Goal: Answer question/provide support: Share knowledge or assist other users

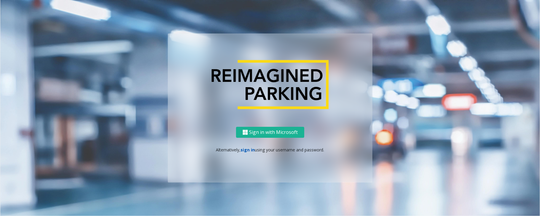
click at [251, 149] on link "sign in" at bounding box center [248, 150] width 14 height 6
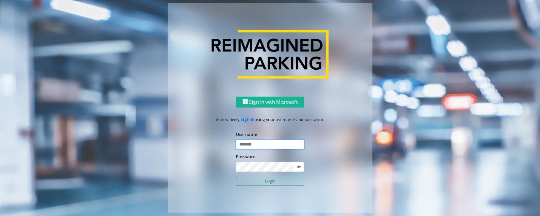
type input "*****"
click at [236, 162] on button "Login" at bounding box center [270, 181] width 68 height 10
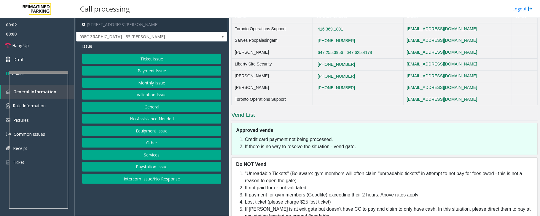
scroll to position [237, 0]
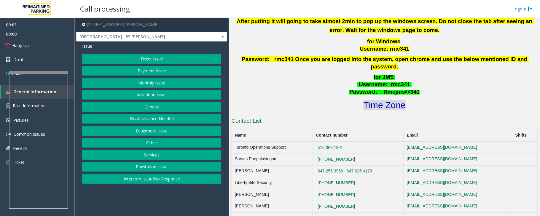
click at [373, 100] on font "Time Zone" at bounding box center [384, 105] width 42 height 10
click at [130, 96] on button "Validation Issue" at bounding box center [151, 95] width 139 height 10
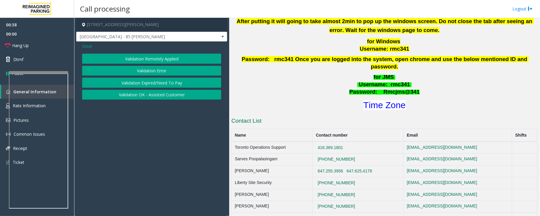
click at [146, 74] on button "Validation Error" at bounding box center [151, 71] width 139 height 10
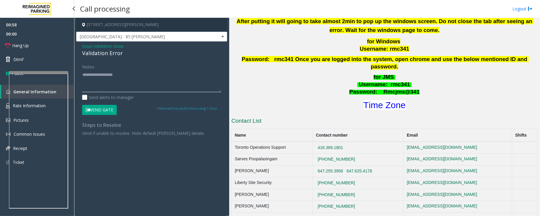
click at [102, 87] on textarea at bounding box center [151, 81] width 139 height 22
paste textarea "**********"
type textarea "**********"
click at [95, 109] on button "Vend Gate" at bounding box center [99, 110] width 35 height 10
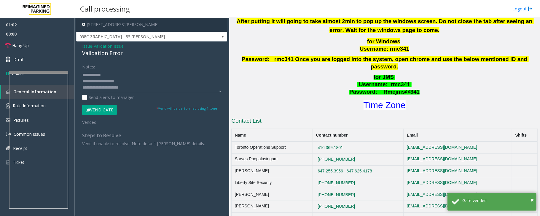
scroll to position [18, 0]
click at [43, 44] on link "Hang Up" at bounding box center [37, 46] width 74 height 14
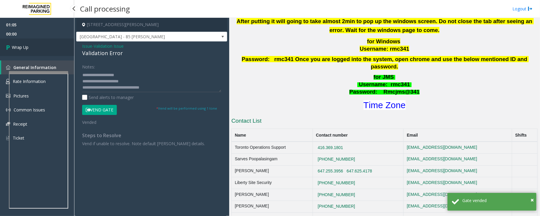
click at [43, 44] on link "Wrap Up" at bounding box center [37, 47] width 74 height 17
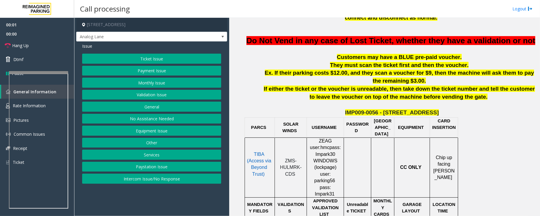
scroll to position [119, 0]
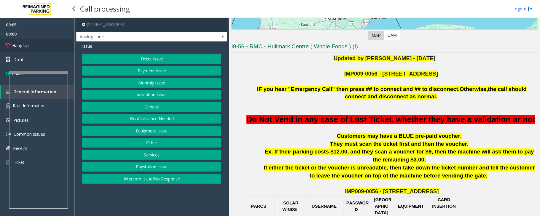
click at [31, 45] on link "Hang Up" at bounding box center [37, 46] width 74 height 14
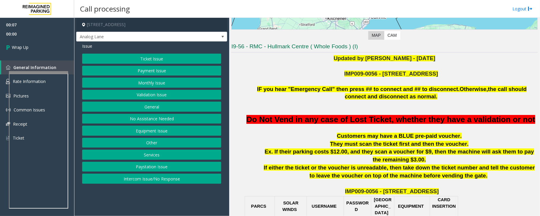
click at [155, 122] on button "No Assistance Needed" at bounding box center [151, 119] width 139 height 10
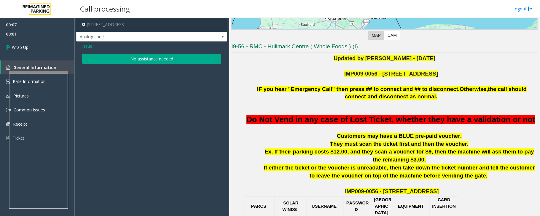
click at [128, 60] on button "No assistance needed" at bounding box center [151, 59] width 139 height 10
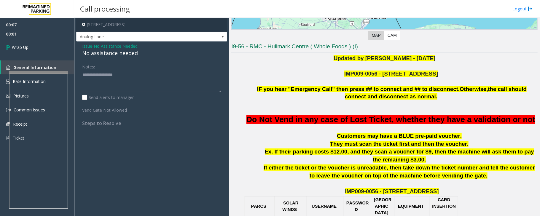
click at [121, 52] on div "No assistance needed" at bounding box center [151, 53] width 139 height 8
type textarea "**********"
click at [57, 51] on link "Wrap Up" at bounding box center [37, 47] width 74 height 17
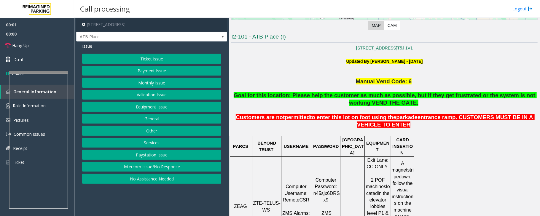
scroll to position [158, 0]
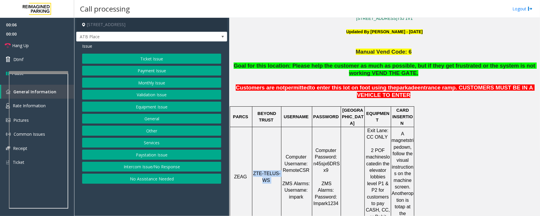
drag, startPoint x: 255, startPoint y: 159, endPoint x: 273, endPoint y: 168, distance: 19.6
click at [273, 162] on p "ZTE-TELUS-WS" at bounding box center [267, 176] width 28 height 13
copy p "ZTE-TELUS-WS"
drag, startPoint x: 146, startPoint y: 169, endPoint x: 139, endPoint y: 134, distance: 35.1
click at [146, 162] on button "Intercom Issue/No Response" at bounding box center [151, 167] width 139 height 10
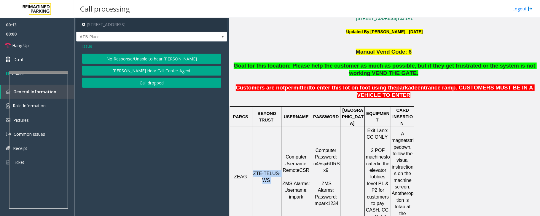
click at [124, 62] on button "No Response/Unable to hear [PERSON_NAME]" at bounding box center [151, 59] width 139 height 10
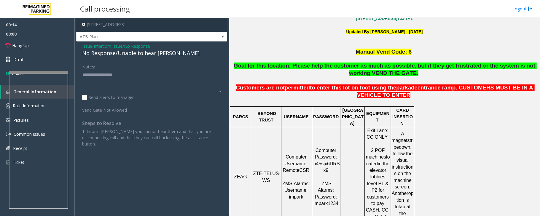
click at [122, 55] on div "No Response/Unable to hear [PERSON_NAME]" at bounding box center [151, 53] width 139 height 8
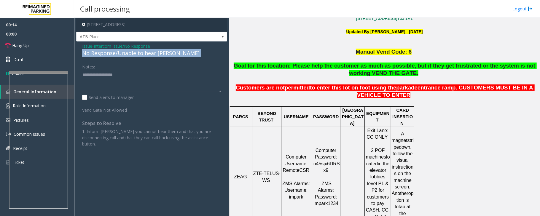
click at [122, 55] on div "No Response/Unable to hear [PERSON_NAME]" at bounding box center [151, 53] width 139 height 8
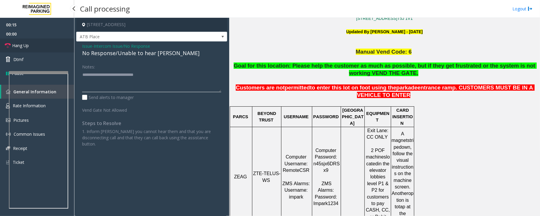
type textarea "**********"
click at [52, 44] on link "Hang Up" at bounding box center [37, 46] width 74 height 14
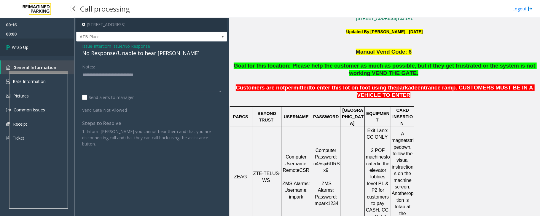
click at [52, 44] on link "Wrap Up" at bounding box center [37, 47] width 74 height 17
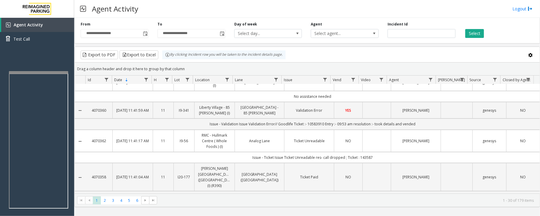
scroll to position [79, 0]
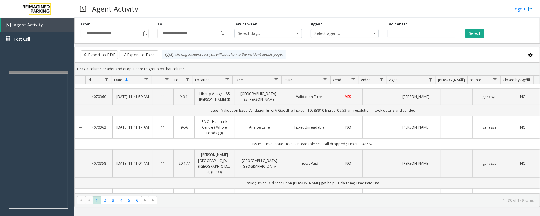
drag, startPoint x: 381, startPoint y: 149, endPoint x: 357, endPoint y: 147, distance: 24.4
click at [357, 147] on td "Issue - Ticket Issue Ticket Unreadable res- call dropped ; Ticket : 143587" at bounding box center [312, 143] width 454 height 11
copy td "143587"
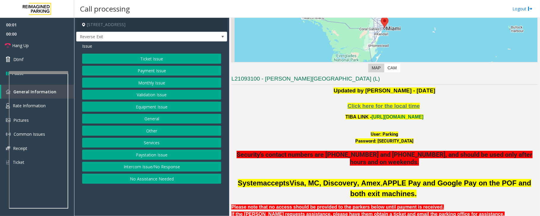
scroll to position [79, 0]
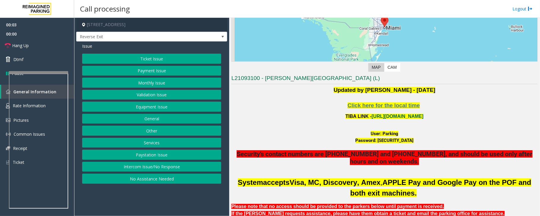
click at [381, 116] on link "https://wellsfargoctr-web.sp.tibaparking.net/" at bounding box center [397, 116] width 52 height 5
click at [157, 143] on button "Services" at bounding box center [151, 143] width 139 height 10
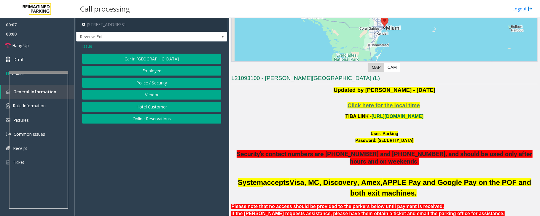
click at [151, 120] on button "Online Reservations" at bounding box center [151, 119] width 139 height 10
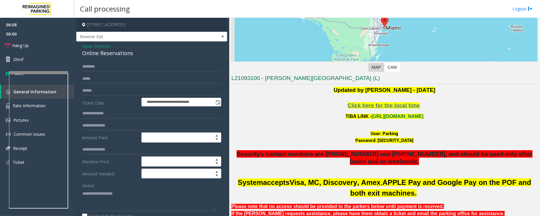
scroll to position [197, 0]
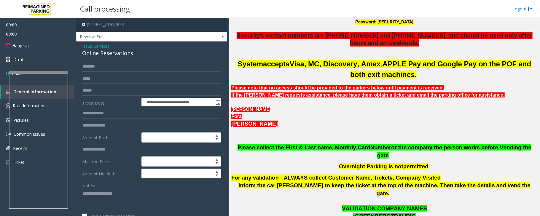
click at [376, 136] on p at bounding box center [384, 136] width 306 height 16
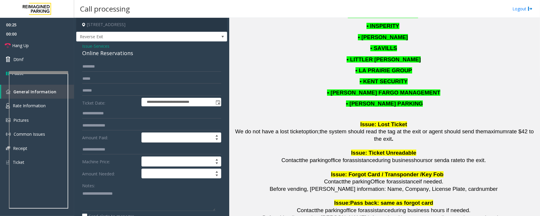
click at [101, 45] on span "Services" at bounding box center [102, 46] width 16 height 6
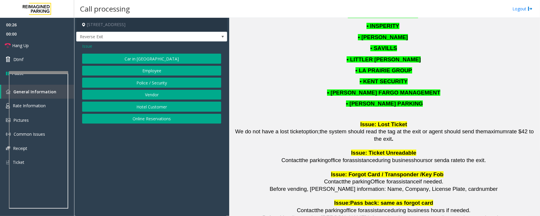
click at [146, 109] on button "Hotel Customer" at bounding box center [151, 107] width 139 height 10
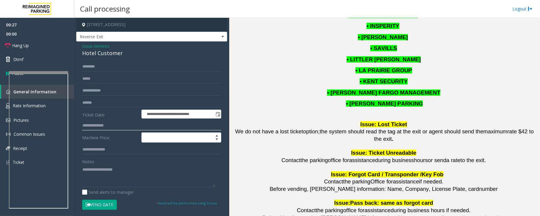
click at [100, 127] on input "text" at bounding box center [151, 126] width 139 height 10
type input "****"
click at [86, 162] on textarea at bounding box center [148, 176] width 133 height 22
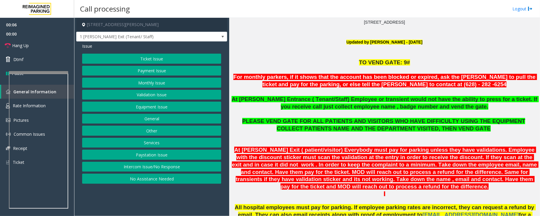
scroll to position [158, 0]
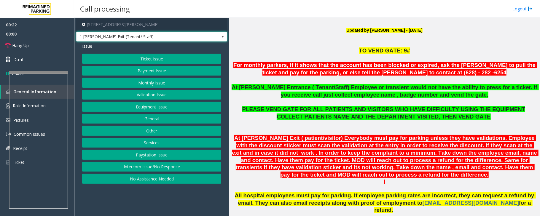
click at [222, 37] on span at bounding box center [222, 36] width 5 height 5
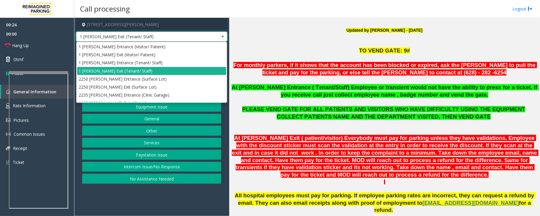
click at [222, 37] on span at bounding box center [222, 36] width 5 height 5
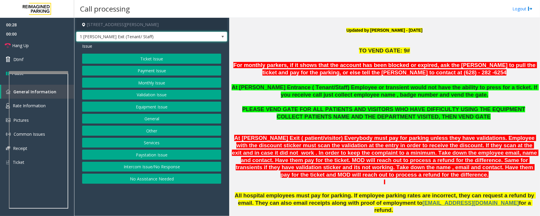
click at [145, 84] on button "Monthly Issue" at bounding box center [151, 83] width 139 height 10
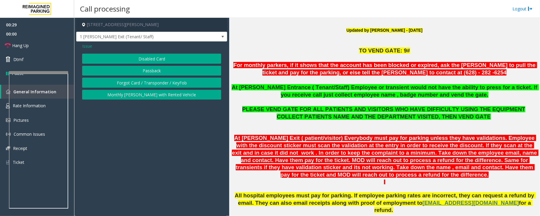
click at [152, 58] on button "Disabled Card" at bounding box center [151, 59] width 139 height 10
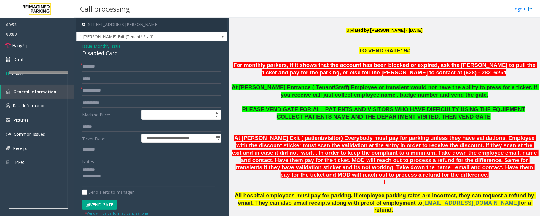
click at [95, 53] on div "Disabled Card" at bounding box center [151, 53] width 139 height 8
type textarea "**********"
click at [95, 90] on input "text" at bounding box center [151, 91] width 139 height 10
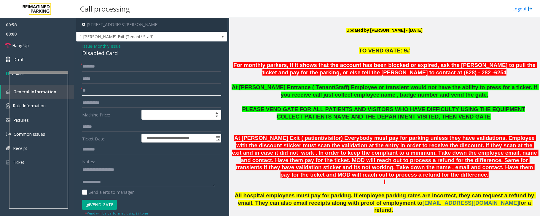
type input "**"
click at [107, 68] on input "text" at bounding box center [151, 67] width 139 height 10
type input "**"
drag, startPoint x: 113, startPoint y: 185, endPoint x: 118, endPoint y: 184, distance: 4.6
click at [115, 184] on textarea at bounding box center [148, 176] width 133 height 22
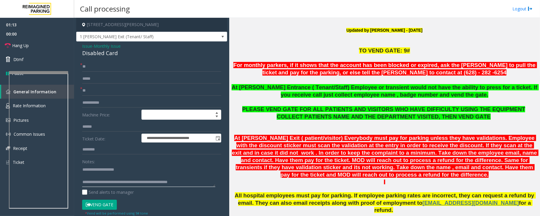
scroll to position [4, 0]
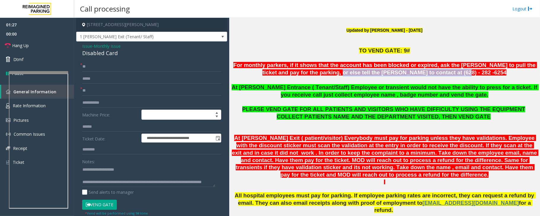
drag, startPoint x: 347, startPoint y: 73, endPoint x: 456, endPoint y: 70, distance: 109.1
click at [456, 70] on p "For monthly parkers, if it shows that the account has been blocked or expired, …" at bounding box center [384, 69] width 306 height 15
copy font "tell the [PERSON_NAME] to contact at (628) - 282 -6254"
click at [156, 181] on textarea at bounding box center [148, 176] width 133 height 22
click at [159, 184] on textarea at bounding box center [148, 176] width 133 height 22
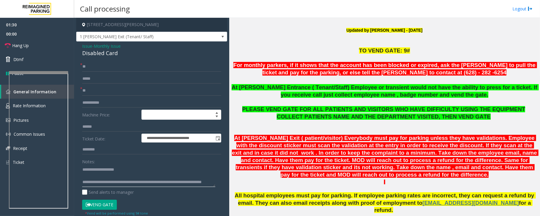
paste textarea "**********"
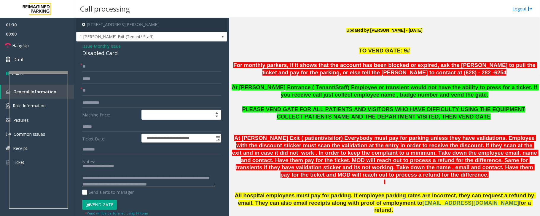
scroll to position [10, 0]
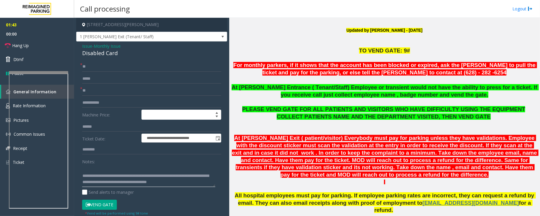
click at [152, 177] on textarea at bounding box center [148, 176] width 133 height 22
type textarea "**********"
click at [29, 45] on span "Hang Up" at bounding box center [20, 45] width 17 height 6
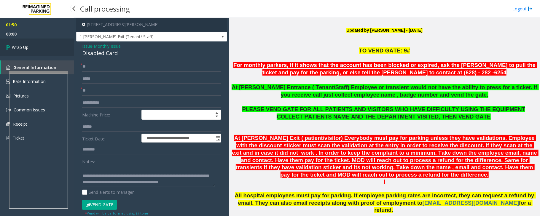
click at [28, 45] on span "Wrap Up" at bounding box center [20, 47] width 17 height 6
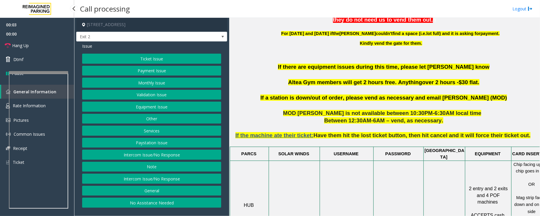
scroll to position [277, 0]
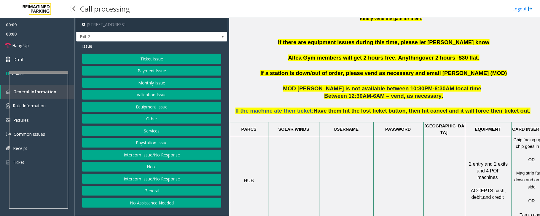
click at [161, 57] on button "Ticket Issue" at bounding box center [151, 59] width 139 height 10
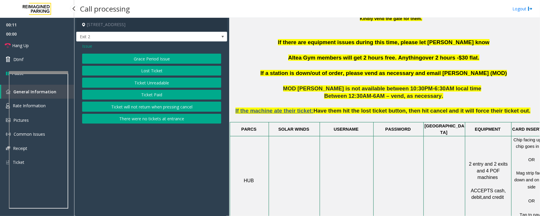
click at [157, 71] on button "Lost Ticket" at bounding box center [151, 71] width 139 height 10
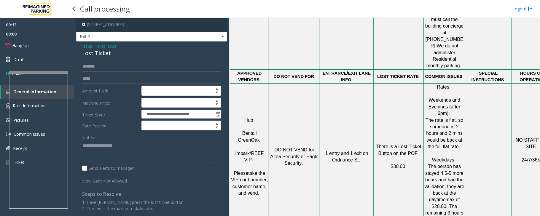
scroll to position [593, 0]
click at [105, 156] on textarea at bounding box center [148, 152] width 133 height 22
click at [95, 53] on div "Lost Ticket" at bounding box center [151, 53] width 139 height 8
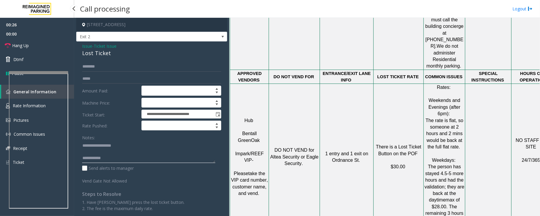
click at [106, 151] on textarea at bounding box center [148, 152] width 133 height 22
click at [114, 154] on textarea at bounding box center [148, 152] width 133 height 22
click at [112, 156] on textarea at bounding box center [148, 152] width 133 height 22
click at [113, 156] on textarea at bounding box center [148, 152] width 133 height 22
click at [142, 152] on textarea at bounding box center [148, 152] width 133 height 22
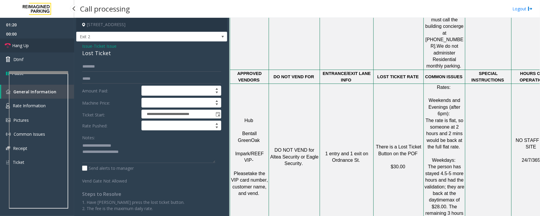
click at [39, 47] on link "Hang Up" at bounding box center [37, 46] width 74 height 14
click at [138, 158] on textarea at bounding box center [148, 152] width 133 height 22
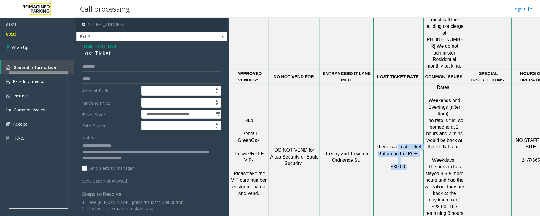
drag, startPoint x: 399, startPoint y: 106, endPoint x: 408, endPoint y: 124, distance: 20.8
click at [408, 144] on p "There is a Lost Ticket Button on the POF $30.00" at bounding box center [398, 157] width 49 height 27
copy p "Lost Ticket Button on the POF $30.00"
click at [190, 162] on textarea at bounding box center [148, 152] width 133 height 22
paste textarea "**********"
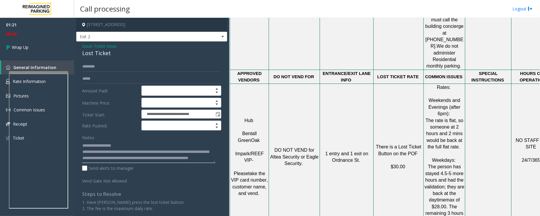
scroll to position [17, 0]
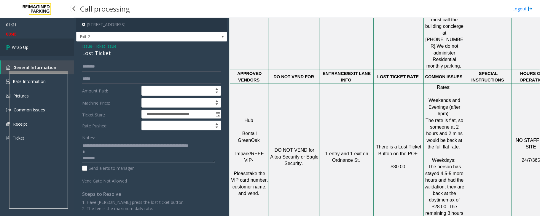
type textarea "**********"
click at [20, 46] on span "Wrap Up" at bounding box center [20, 47] width 17 height 6
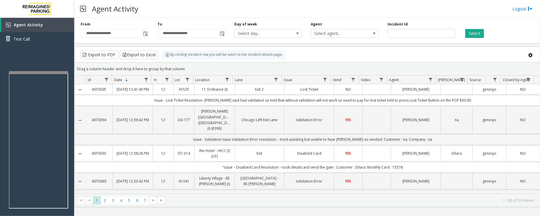
click at [189, 8] on div "Agent Activity Logout" at bounding box center [307, 9] width 466 height 18
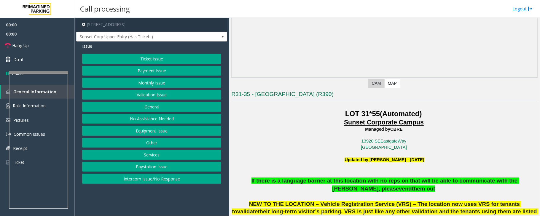
scroll to position [119, 0]
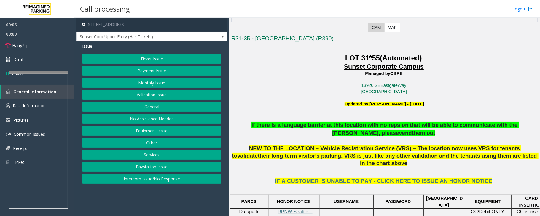
click at [143, 119] on button "No Assistance Needed" at bounding box center [151, 119] width 139 height 10
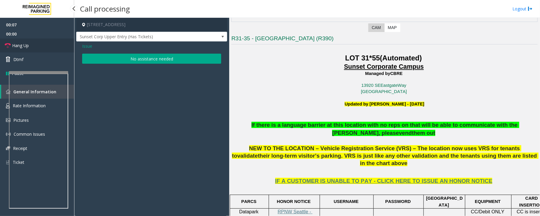
click at [27, 46] on span "Hang Up" at bounding box center [20, 45] width 17 height 6
click at [158, 58] on button "No assistance needed" at bounding box center [151, 59] width 139 height 10
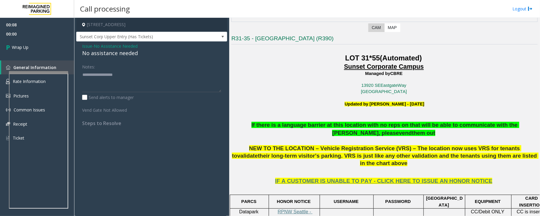
click at [122, 53] on div "No assistance needed" at bounding box center [151, 53] width 139 height 8
type textarea "**********"
click at [50, 49] on link "Wrap Up" at bounding box center [37, 47] width 74 height 17
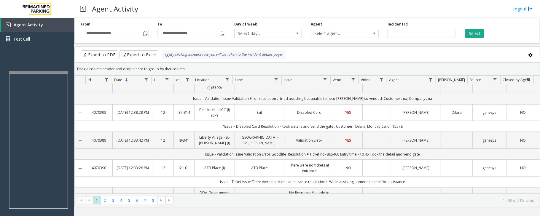
scroll to position [316, 0]
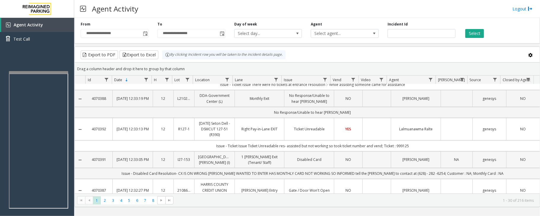
click at [362, 160] on td "Data table" at bounding box center [376, 159] width 28 height 17
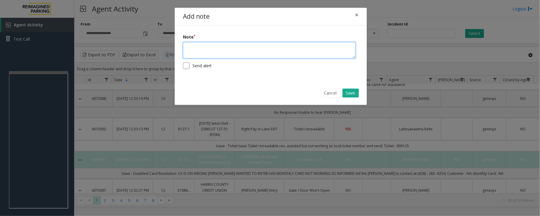
click at [280, 53] on textarea at bounding box center [269, 50] width 173 height 16
type textarea "**********"
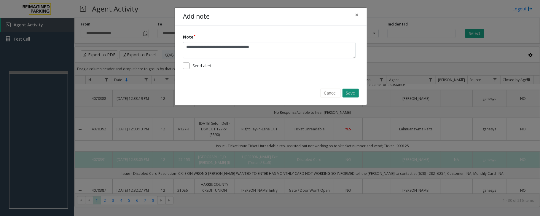
click at [352, 95] on button "Save" at bounding box center [350, 93] width 16 height 9
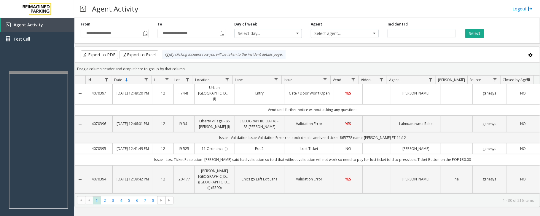
scroll to position [0, 0]
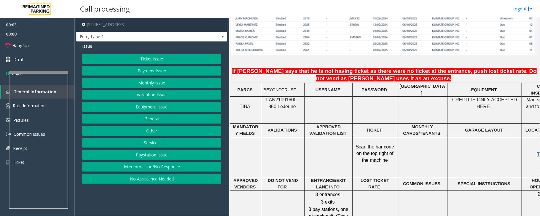
scroll to position [474, 0]
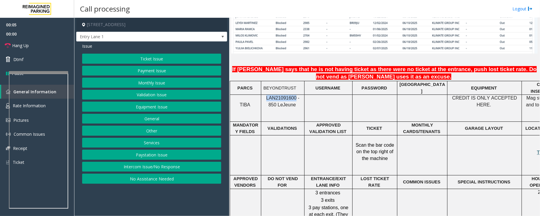
drag, startPoint x: 263, startPoint y: 86, endPoint x: 291, endPoint y: 87, distance: 28.5
click at [291, 95] on div "LAN21091600 - 850 Le Jeune" at bounding box center [282, 101] width 43 height 13
copy span "LAN21091600"
click at [159, 169] on button "Intercom Issue/No Response" at bounding box center [151, 167] width 139 height 10
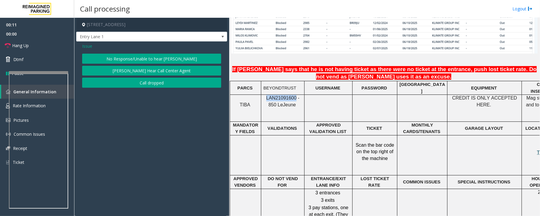
click at [140, 58] on button "No Response/Unable to hear [PERSON_NAME]" at bounding box center [151, 59] width 139 height 10
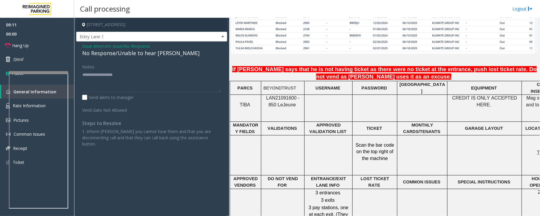
click at [139, 53] on div "No Response/Unable to hear [PERSON_NAME]" at bounding box center [151, 53] width 139 height 8
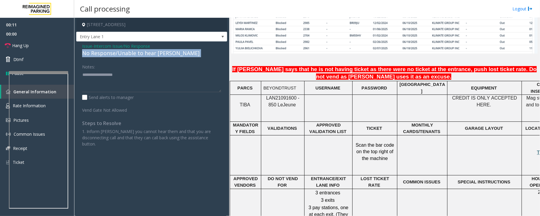
click at [139, 53] on div "No Response/Unable to hear [PERSON_NAME]" at bounding box center [151, 53] width 139 height 8
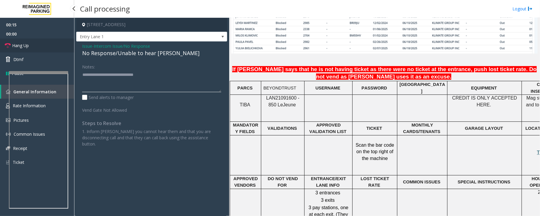
type textarea "**********"
click at [56, 48] on link "Hang Up" at bounding box center [37, 46] width 74 height 14
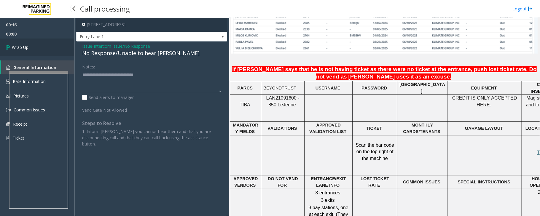
click at [56, 48] on link "Wrap Up" at bounding box center [37, 47] width 74 height 17
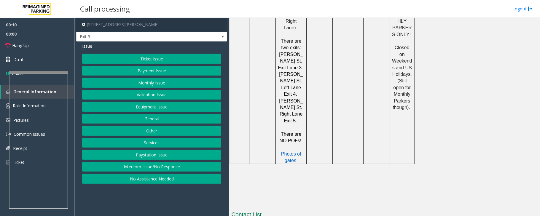
scroll to position [435, 0]
click at [180, 167] on button "Intercom Issue/No Response" at bounding box center [151, 167] width 139 height 10
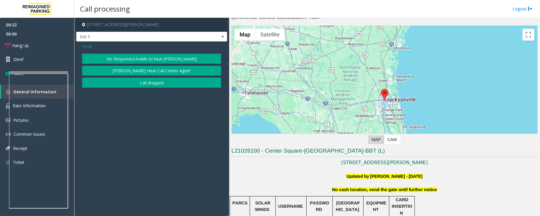
scroll to position [0, 0]
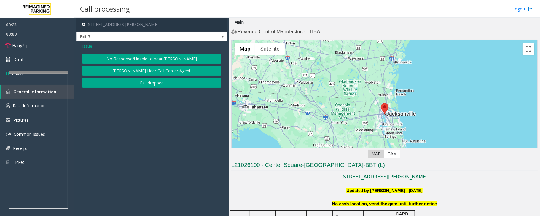
click at [152, 58] on button "No Response/Unable to hear [PERSON_NAME]" at bounding box center [151, 59] width 139 height 10
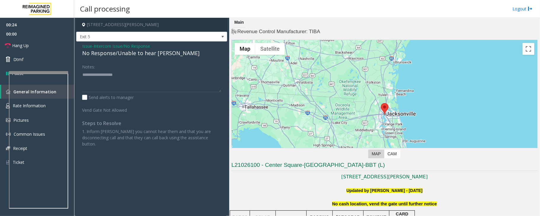
click at [140, 54] on div "No Response/Unable to hear [PERSON_NAME]" at bounding box center [151, 53] width 139 height 8
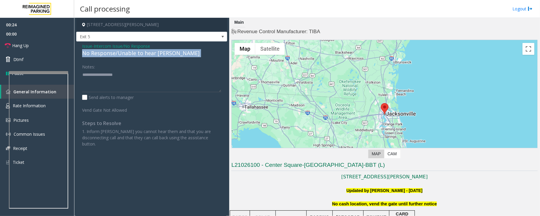
click at [140, 54] on div "No Response/Unable to hear [PERSON_NAME]" at bounding box center [151, 53] width 139 height 8
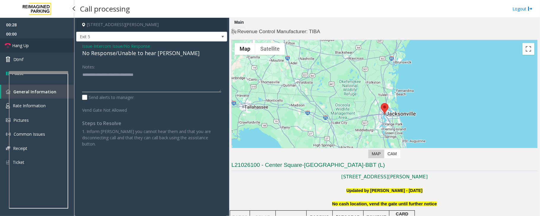
type textarea "**********"
click at [37, 41] on link "Hang Up" at bounding box center [37, 46] width 74 height 14
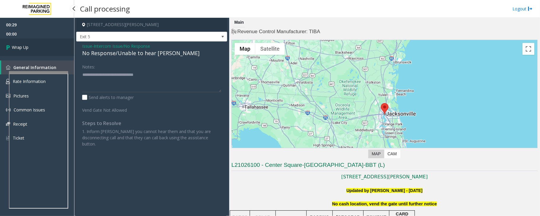
click at [37, 42] on link "Wrap Up" at bounding box center [37, 47] width 74 height 17
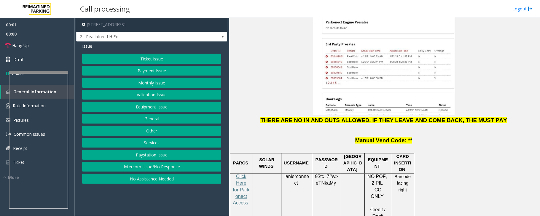
scroll to position [790, 0]
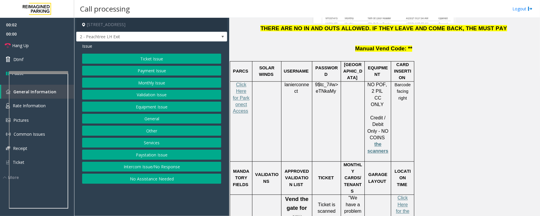
click at [242, 82] on p "Click Here for Parkonect Access" at bounding box center [241, 102] width 18 height 40
click at [241, 82] on span "Click Here for Parkonect Access" at bounding box center [241, 98] width 17 height 32
click at [149, 72] on button "Payment Issue" at bounding box center [151, 71] width 139 height 10
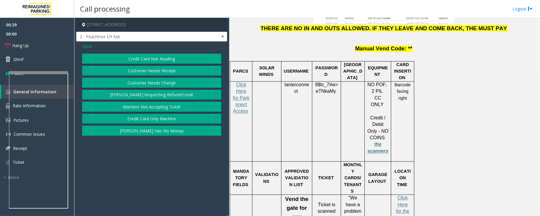
drag, startPoint x: 165, startPoint y: 61, endPoint x: 221, endPoint y: 76, distance: 57.5
click at [165, 61] on button "Credit Card Not Reading" at bounding box center [151, 59] width 139 height 10
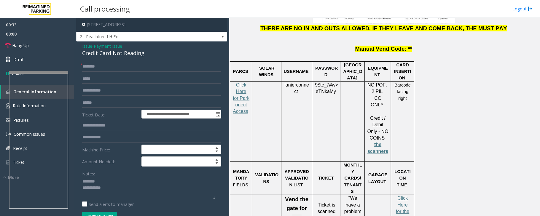
click at [117, 55] on div "Credit Card Not Reading" at bounding box center [151, 53] width 139 height 8
click at [101, 68] on input "text" at bounding box center [151, 67] width 139 height 10
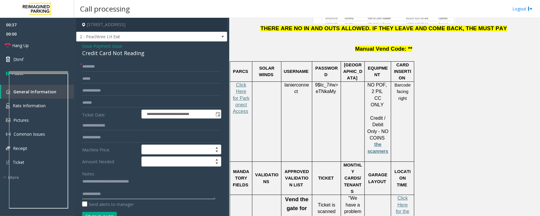
click at [98, 189] on textarea at bounding box center [148, 188] width 133 height 22
click at [116, 191] on textarea at bounding box center [148, 188] width 133 height 22
type textarea "**********"
click at [110, 102] on input "text" at bounding box center [151, 103] width 139 height 10
click at [95, 103] on input "**********" at bounding box center [151, 103] width 139 height 10
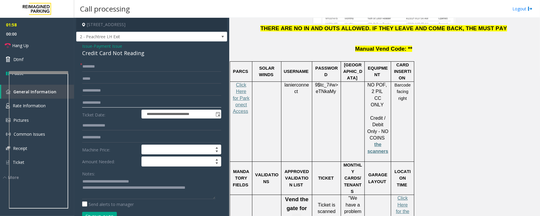
click at [97, 101] on input "**********" at bounding box center [151, 103] width 139 height 10
type input "**********"
click at [100, 69] on input "text" at bounding box center [151, 67] width 139 height 10
click at [91, 67] on input "*****" at bounding box center [151, 67] width 139 height 10
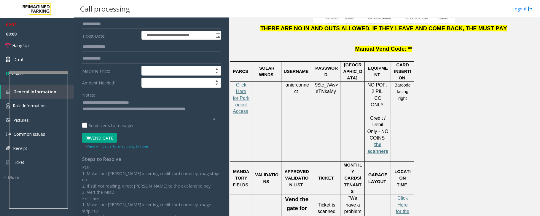
type input "*****"
click at [99, 140] on button "Vend Gate" at bounding box center [99, 138] width 35 height 10
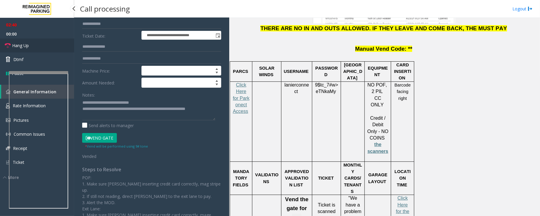
click at [44, 48] on link "Hang Up" at bounding box center [37, 46] width 74 height 14
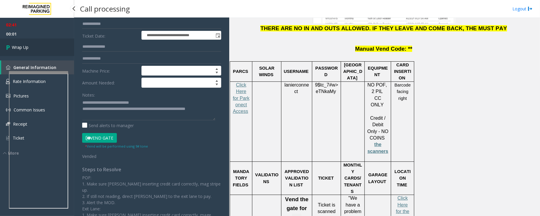
click at [44, 48] on link "Wrap Up" at bounding box center [37, 47] width 74 height 17
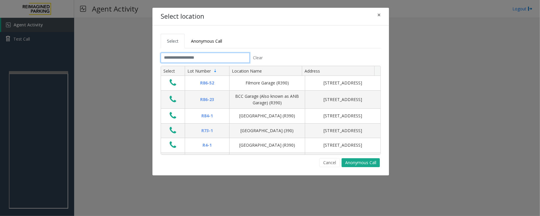
click at [223, 56] on input "text" at bounding box center [205, 58] width 89 height 10
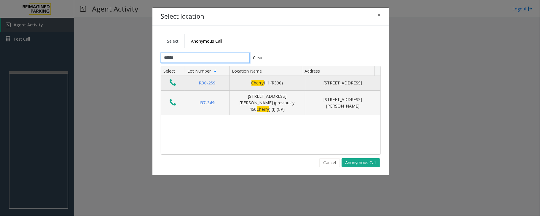
type input "******"
click at [173, 84] on icon "Data table" at bounding box center [173, 83] width 7 height 8
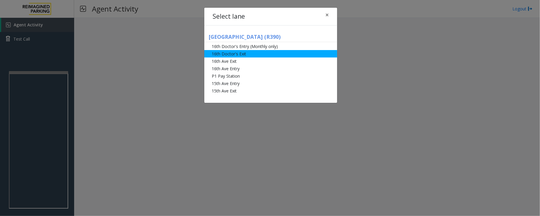
click at [245, 53] on li "16th Doctor's Exit" at bounding box center [270, 53] width 133 height 7
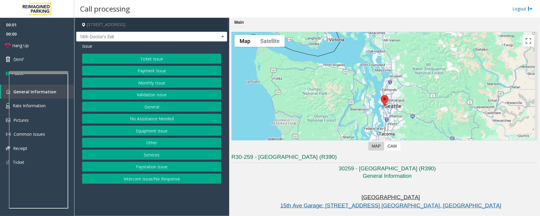
click at [139, 82] on button "Monthly Issue" at bounding box center [151, 83] width 139 height 10
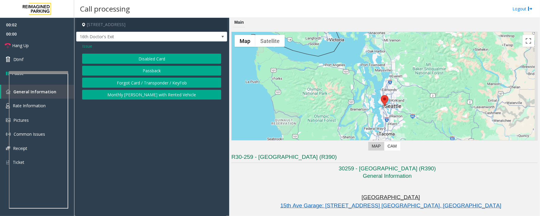
click at [153, 58] on button "Disabled Card" at bounding box center [151, 59] width 139 height 10
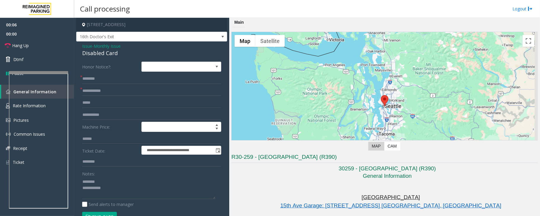
click at [111, 52] on div "Disabled Card" at bounding box center [151, 53] width 139 height 8
type textarea "**********"
click at [107, 90] on input "text" at bounding box center [151, 91] width 139 height 10
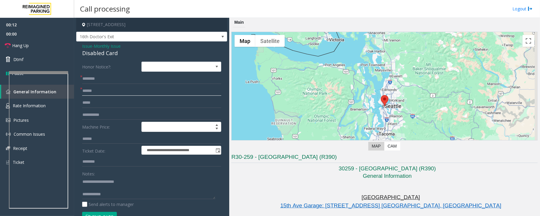
type input "******"
click at [107, 78] on input "text" at bounding box center [151, 79] width 139 height 10
click at [100, 80] on input "text" at bounding box center [151, 79] width 139 height 10
click at [90, 79] on input "******" at bounding box center [151, 79] width 139 height 10
type input "******"
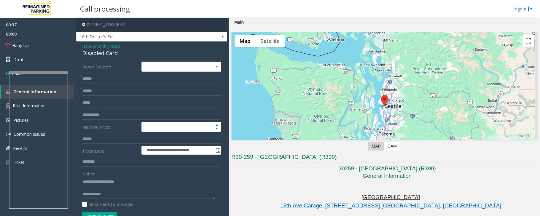
click at [111, 193] on textarea at bounding box center [148, 188] width 133 height 22
paste textarea "**********"
click at [103, 188] on textarea at bounding box center [148, 188] width 133 height 22
type textarea "**********"
click at [110, 79] on input "******" at bounding box center [151, 79] width 139 height 10
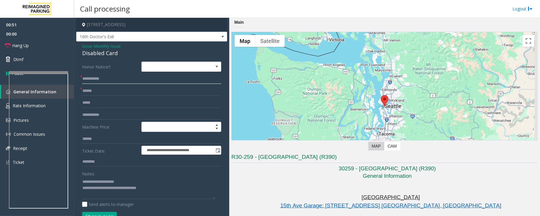
type input "**********"
click at [111, 163] on input "text" at bounding box center [151, 162] width 139 height 10
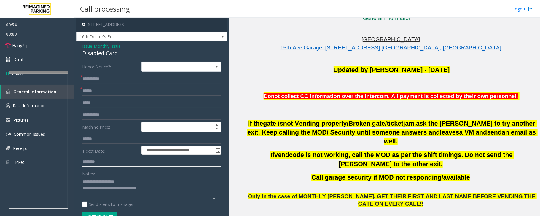
scroll to position [79, 0]
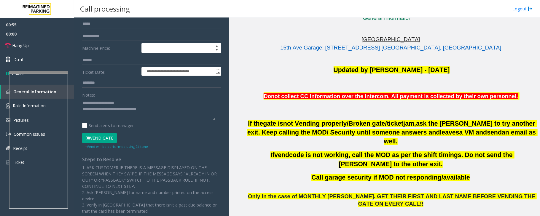
click at [97, 139] on button "Vend Gate" at bounding box center [99, 138] width 35 height 10
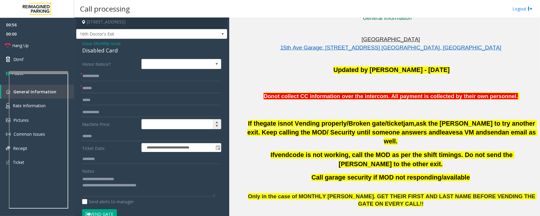
scroll to position [0, 0]
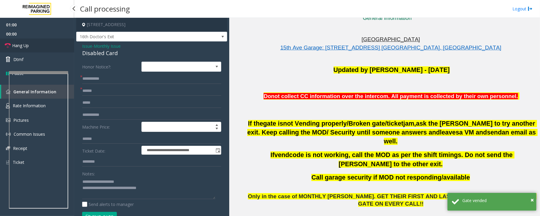
click at [34, 46] on link "Hang Up" at bounding box center [37, 46] width 74 height 14
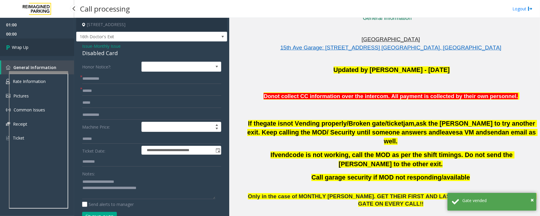
click at [34, 46] on link "Wrap Up" at bounding box center [37, 47] width 74 height 17
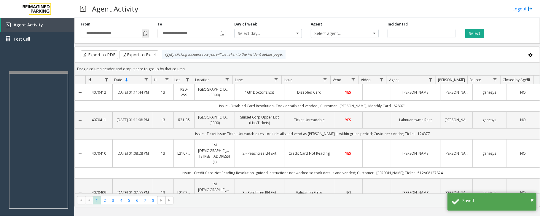
click at [144, 34] on span "Toggle popup" at bounding box center [145, 33] width 5 height 5
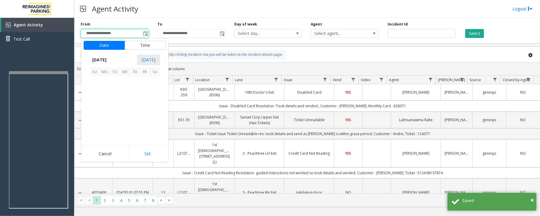
scroll to position [106381, 0]
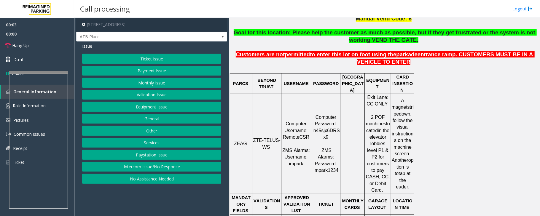
scroll to position [237, 0]
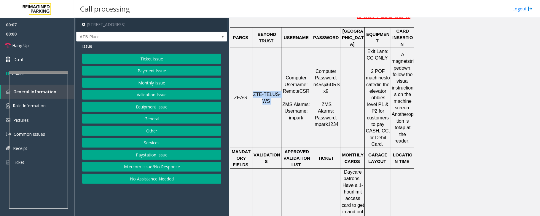
drag, startPoint x: 265, startPoint y: 85, endPoint x: 271, endPoint y: 87, distance: 6.4
click at [271, 91] on p "ZTE-TELUS-WS" at bounding box center [267, 97] width 28 height 13
copy p "ZTE-TELUS-WS"
click at [146, 60] on button "Ticket Issue" at bounding box center [151, 59] width 139 height 10
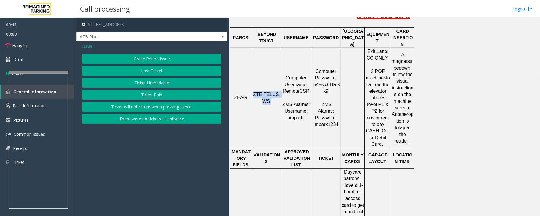
click at [146, 95] on button "Ticket Paid" at bounding box center [151, 95] width 139 height 10
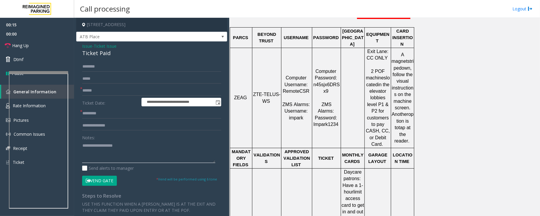
click at [105, 148] on textarea at bounding box center [148, 152] width 133 height 22
click at [124, 139] on div "Notes:" at bounding box center [151, 147] width 139 height 31
click at [108, 141] on textarea at bounding box center [148, 152] width 133 height 22
type textarea "**********"
click at [101, 126] on input "text" at bounding box center [151, 126] width 139 height 10
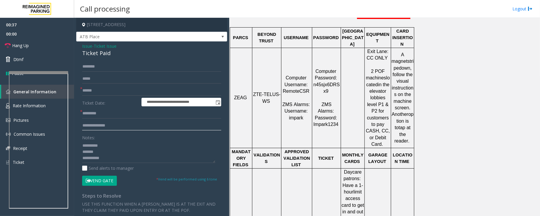
type input "*"
click at [96, 122] on input "text" at bounding box center [151, 126] width 139 height 10
click at [96, 125] on input "text" at bounding box center [151, 126] width 139 height 10
type input "****"
click at [99, 90] on input "text" at bounding box center [151, 91] width 139 height 10
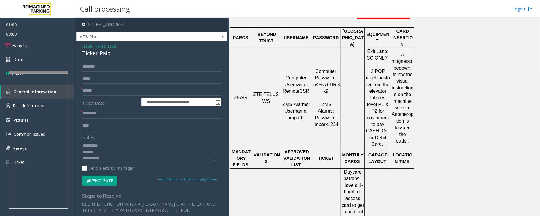
click at [95, 55] on div "Ticket Paid" at bounding box center [151, 53] width 139 height 8
copy div "Ticket Paid"
click at [99, 151] on textarea at bounding box center [148, 152] width 133 height 22
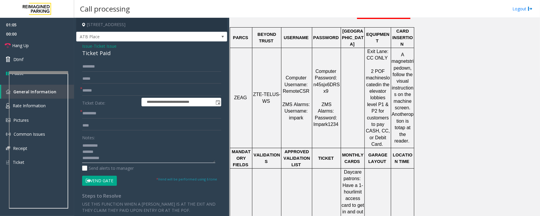
paste textarea "**********"
type textarea "**********"
click at [86, 91] on input "text" at bounding box center [151, 91] width 139 height 10
click at [96, 91] on input "*****" at bounding box center [151, 91] width 139 height 10
type input "********"
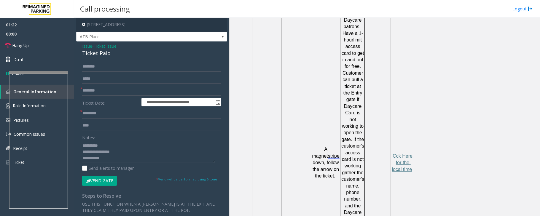
scroll to position [395, 0]
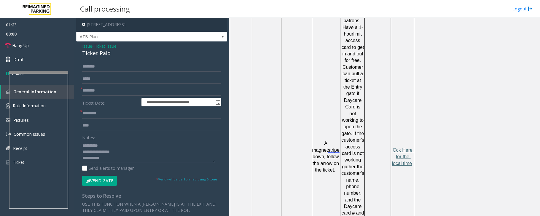
click at [401, 148] on span "Cck Here for the local time" at bounding box center [403, 157] width 22 height 18
click at [102, 114] on input "text" at bounding box center [151, 113] width 139 height 10
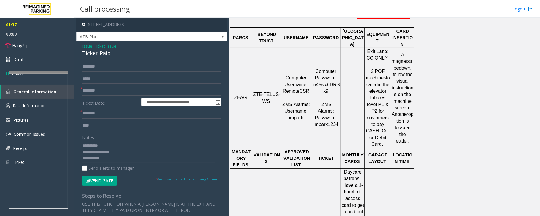
scroll to position [119, 0]
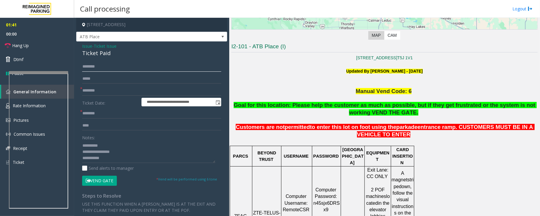
click at [94, 66] on input "text" at bounding box center [151, 67] width 139 height 10
click at [90, 111] on input "********" at bounding box center [151, 113] width 139 height 10
type input "********"
click at [103, 62] on input "text" at bounding box center [151, 67] width 139 height 10
click at [103, 158] on textarea at bounding box center [148, 152] width 133 height 22
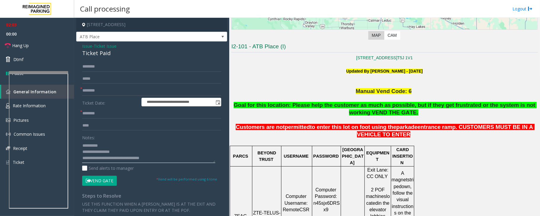
scroll to position [12, 0]
drag, startPoint x: 130, startPoint y: 158, endPoint x: 172, endPoint y: 162, distance: 42.6
click at [172, 162] on textarea at bounding box center [148, 152] width 133 height 22
click at [37, 45] on link "Hang Up" at bounding box center [37, 46] width 74 height 14
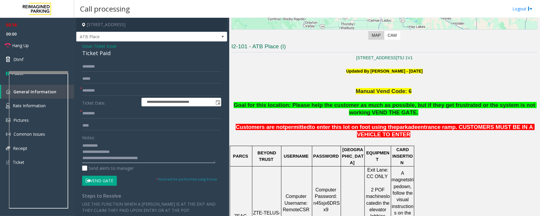
click at [166, 157] on textarea at bounding box center [148, 152] width 133 height 22
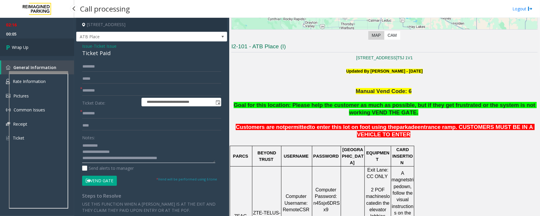
type textarea "**********"
click at [27, 50] on span "Wrap Up" at bounding box center [20, 47] width 17 height 6
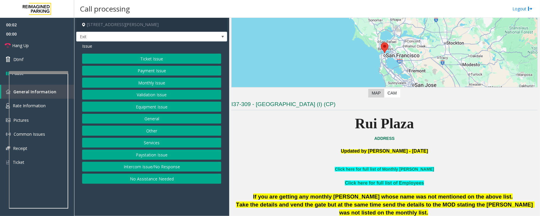
scroll to position [158, 0]
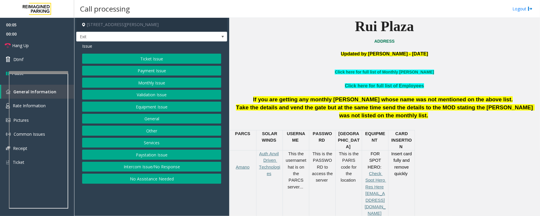
click at [144, 73] on button "Payment Issue" at bounding box center [151, 71] width 139 height 10
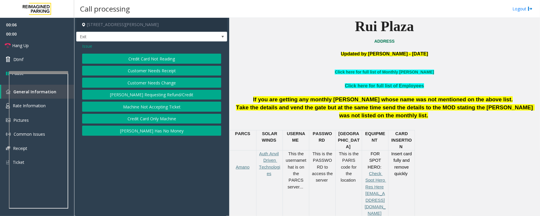
click at [195, 60] on button "Credit Card Not Reading" at bounding box center [151, 59] width 139 height 10
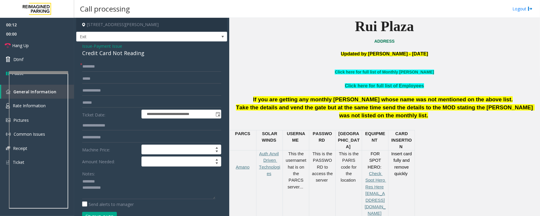
click at [106, 55] on div "Credit Card Not Reading" at bounding box center [151, 53] width 139 height 8
click at [107, 55] on div "Credit Card Not Reading" at bounding box center [151, 53] width 139 height 8
click at [94, 191] on textarea at bounding box center [148, 188] width 133 height 22
click at [115, 189] on textarea at bounding box center [148, 188] width 133 height 22
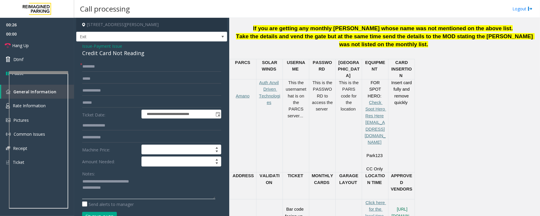
scroll to position [277, 0]
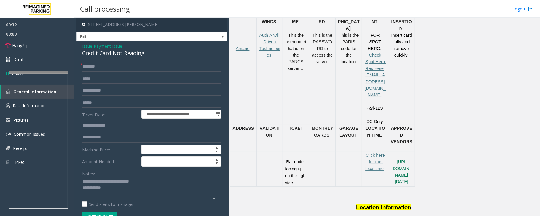
click at [133, 192] on textarea at bounding box center [148, 188] width 133 height 22
click at [102, 66] on input "text" at bounding box center [151, 67] width 139 height 10
click at [125, 190] on textarea at bounding box center [148, 188] width 133 height 22
click at [108, 99] on input "text" at bounding box center [151, 103] width 139 height 10
click at [107, 105] on input "text" at bounding box center [151, 103] width 139 height 10
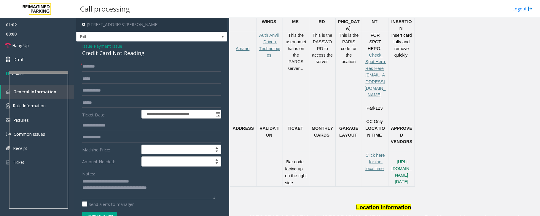
click at [177, 185] on textarea at bounding box center [148, 188] width 133 height 22
click at [179, 189] on textarea at bounding box center [148, 188] width 133 height 22
type textarea "**********"
click at [101, 103] on input "text" at bounding box center [151, 103] width 139 height 10
type input "*"
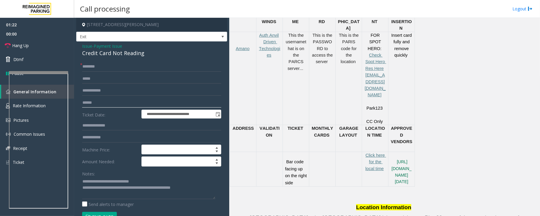
click at [87, 101] on input "******" at bounding box center [151, 103] width 139 height 10
type input "******"
click at [116, 69] on input "text" at bounding box center [151, 67] width 139 height 10
click at [205, 190] on textarea at bounding box center [148, 188] width 133 height 22
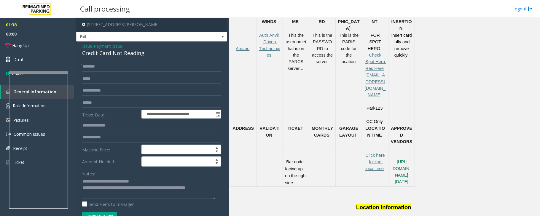
type textarea "**********"
click at [95, 65] on input "text" at bounding box center [151, 67] width 139 height 10
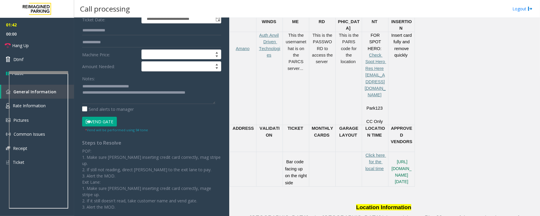
scroll to position [102, 0]
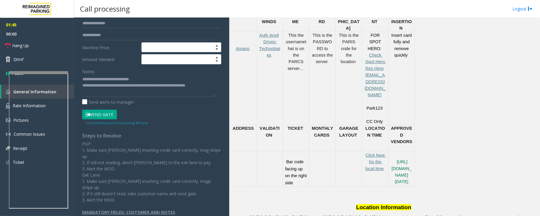
type input "**"
click at [106, 115] on button "Vend Gate" at bounding box center [99, 115] width 35 height 10
click at [105, 94] on textarea at bounding box center [148, 86] width 133 height 22
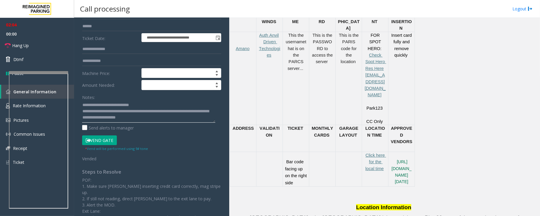
scroll to position [63, 0]
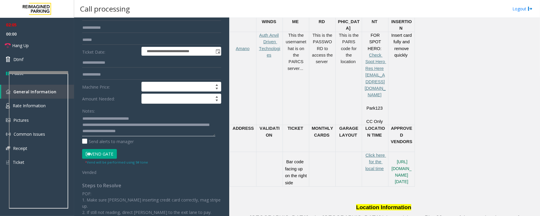
type textarea "**********"
click at [98, 154] on button "Vend Gate" at bounding box center [99, 154] width 35 height 10
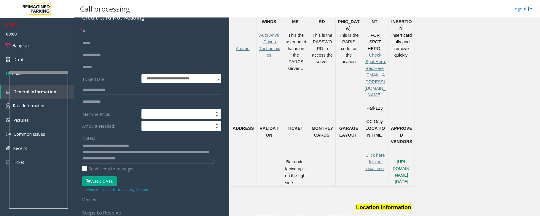
scroll to position [0, 0]
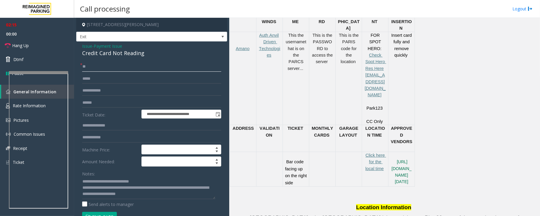
click at [100, 67] on input "**" at bounding box center [151, 67] width 139 height 10
click at [182, 197] on textarea at bounding box center [148, 188] width 133 height 22
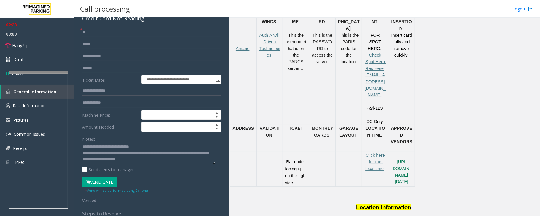
scroll to position [79, 0]
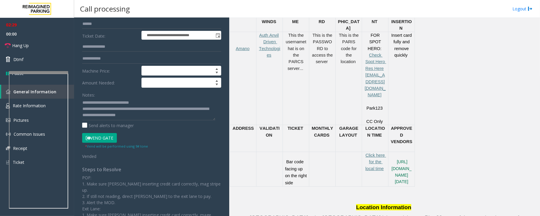
click at [107, 138] on button "Vend Gate" at bounding box center [99, 138] width 35 height 10
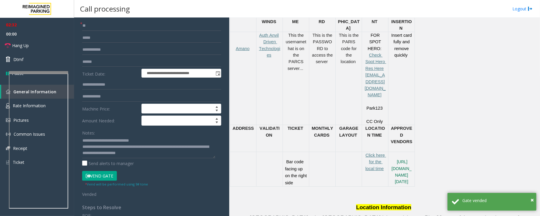
scroll to position [0, 0]
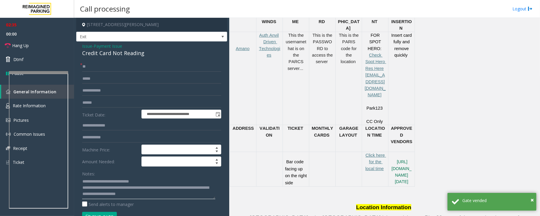
click at [171, 194] on textarea at bounding box center [148, 188] width 133 height 22
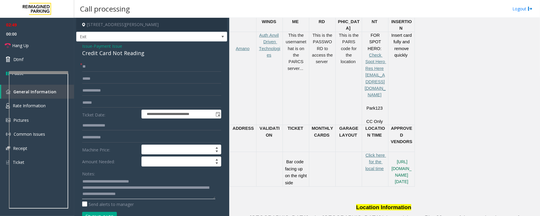
click at [182, 196] on textarea at bounding box center [148, 188] width 133 height 22
click at [36, 47] on link "Hang Up" at bounding box center [37, 46] width 74 height 14
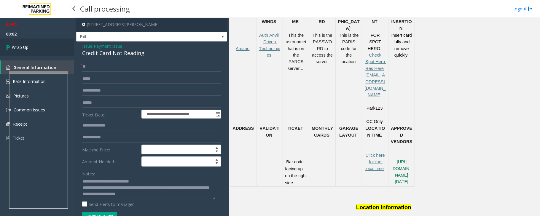
click at [31, 49] on link "Wrap Up" at bounding box center [37, 47] width 74 height 17
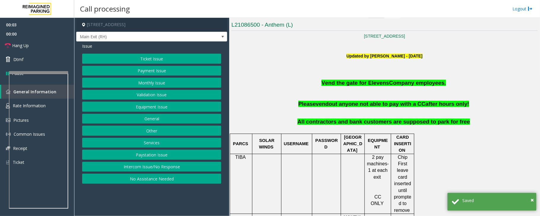
scroll to position [158, 0]
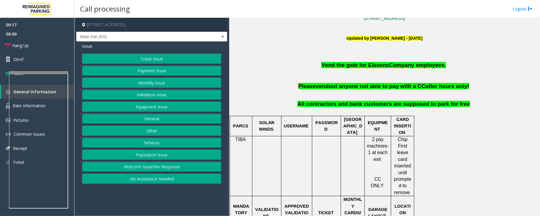
click at [138, 81] on button "Monthly Issue" at bounding box center [151, 83] width 139 height 10
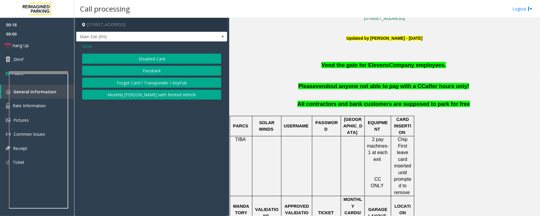
click at [146, 59] on button "Disabled Card" at bounding box center [151, 59] width 139 height 10
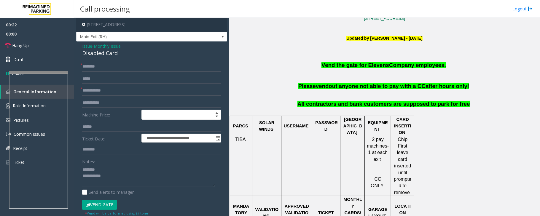
click at [95, 50] on div "Disabled Card" at bounding box center [151, 53] width 139 height 8
click at [120, 178] on textarea at bounding box center [148, 176] width 133 height 22
click at [120, 177] on textarea at bounding box center [148, 176] width 133 height 22
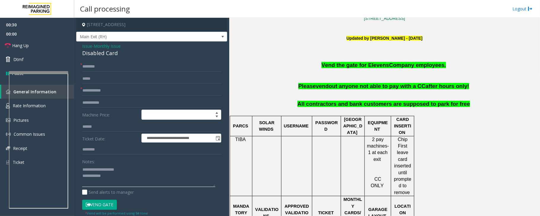
click at [115, 175] on textarea at bounding box center [148, 176] width 133 height 22
paste textarea "**********"
type textarea "**********"
click at [93, 95] on input "text" at bounding box center [151, 91] width 139 height 10
type input "*******"
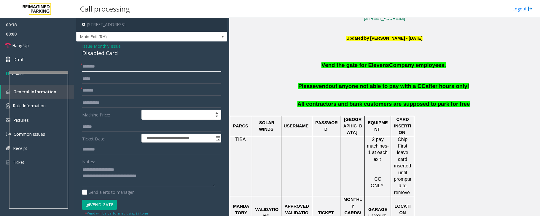
click at [88, 70] on input "text" at bounding box center [151, 67] width 139 height 10
click at [91, 68] on input "text" at bounding box center [151, 67] width 139 height 10
type input "*"
type input "**********"
click at [106, 205] on button "Vend Gate" at bounding box center [99, 205] width 35 height 10
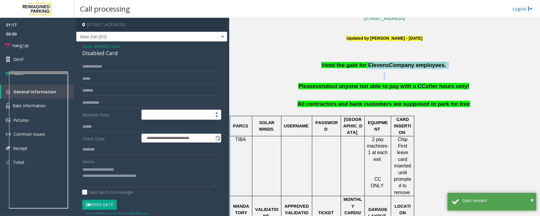
drag, startPoint x: 367, startPoint y: 65, endPoint x: 410, endPoint y: 69, distance: 43.5
copy div "Elevens Company employees."
click at [95, 147] on input "text" at bounding box center [151, 150] width 139 height 10
paste input "**********"
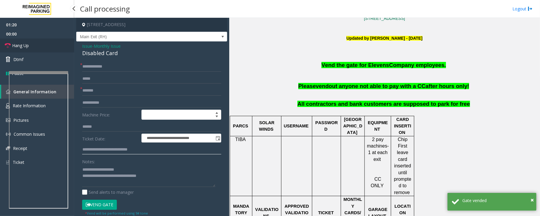
type input "**********"
click at [28, 47] on span "Hang Up" at bounding box center [20, 45] width 17 height 6
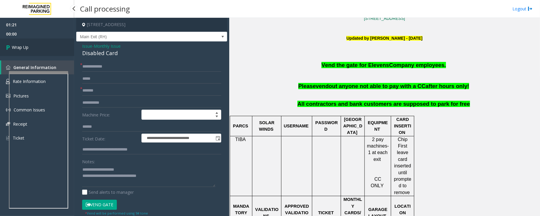
click at [28, 47] on span "Wrap Up" at bounding box center [20, 47] width 17 height 6
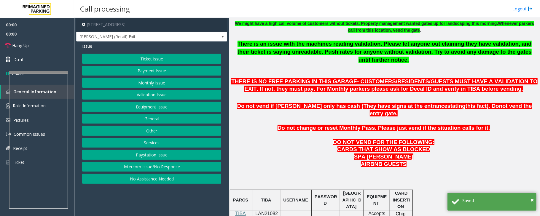
scroll to position [277, 0]
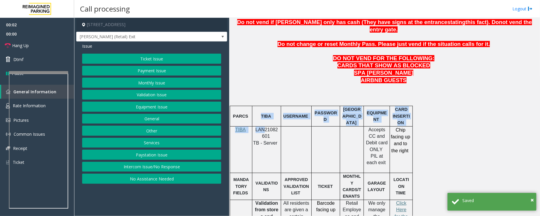
drag, startPoint x: 256, startPoint y: 112, endPoint x: 263, endPoint y: 114, distance: 7.5
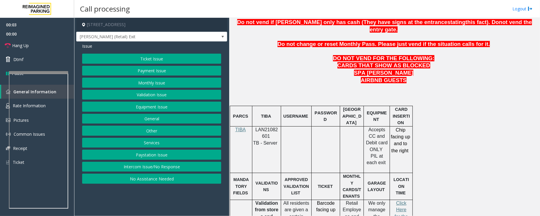
click at [270, 134] on span at bounding box center [270, 136] width 1 height 5
drag, startPoint x: 270, startPoint y: 120, endPoint x: 256, endPoint y: 116, distance: 15.5
click at [256, 127] on p "LAN21082601" at bounding box center [266, 133] width 24 height 13
copy p "LAN21082601"
drag, startPoint x: 136, startPoint y: 167, endPoint x: 136, endPoint y: 158, distance: 9.2
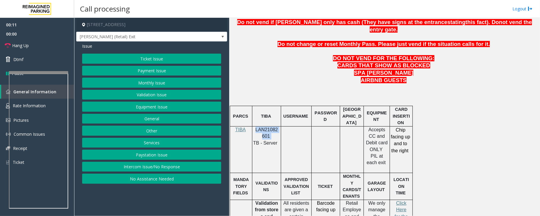
click at [136, 167] on button "Intercom Issue/No Response" at bounding box center [151, 167] width 139 height 10
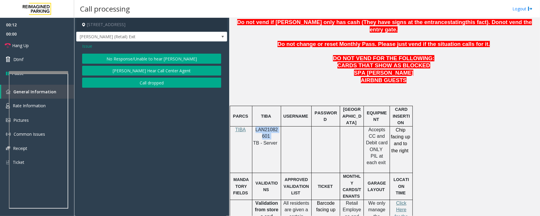
click at [133, 56] on button "No Response/Unable to hear [PERSON_NAME]" at bounding box center [151, 59] width 139 height 10
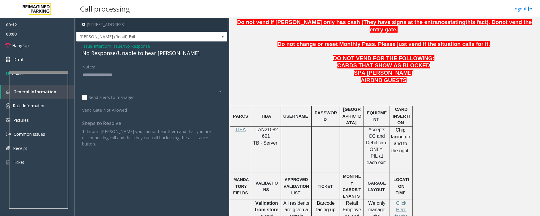
click at [133, 55] on div "No Response/Unable to hear [PERSON_NAME]" at bounding box center [151, 53] width 139 height 8
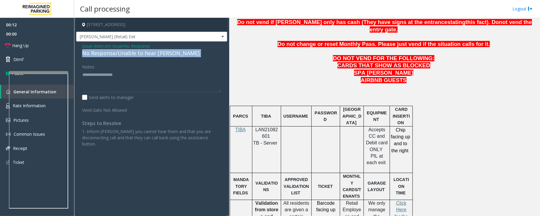
click at [133, 55] on div "No Response/Unable to hear [PERSON_NAME]" at bounding box center [151, 53] width 139 height 8
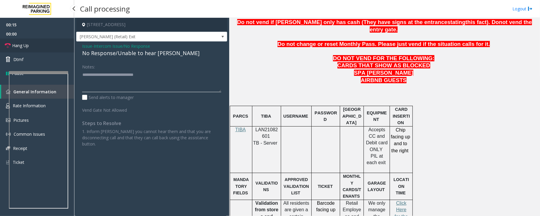
type textarea "**********"
click at [48, 47] on link "Hang Up" at bounding box center [37, 46] width 74 height 14
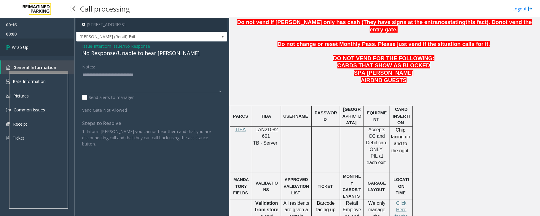
click at [48, 47] on link "Wrap Up" at bounding box center [37, 47] width 74 height 17
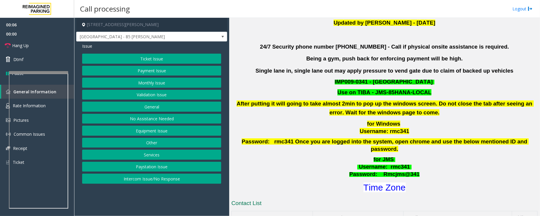
scroll to position [197, 0]
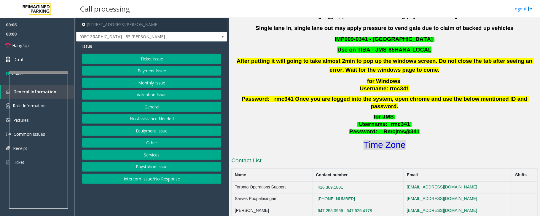
click at [377, 140] on font "Time Zone" at bounding box center [384, 145] width 42 height 10
click at [175, 98] on button "Validation Issue" at bounding box center [151, 95] width 139 height 10
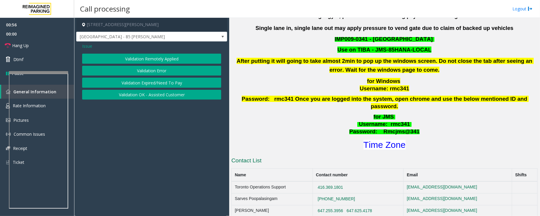
click at [174, 71] on button "Validation Error" at bounding box center [151, 71] width 139 height 10
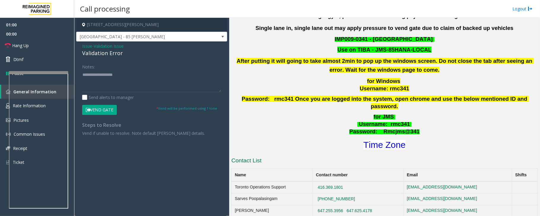
click at [109, 111] on button "Vend Gate" at bounding box center [99, 110] width 35 height 10
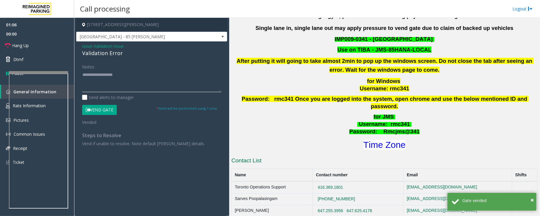
click at [112, 75] on textarea at bounding box center [151, 81] width 139 height 22
paste textarea "**********"
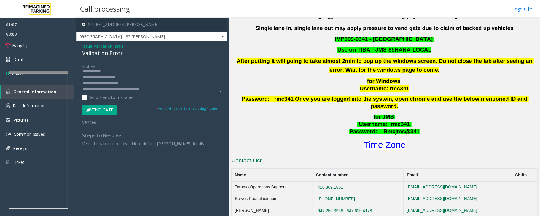
scroll to position [0, 0]
type textarea "**********"
click at [40, 46] on link "Hang Up" at bounding box center [37, 46] width 74 height 14
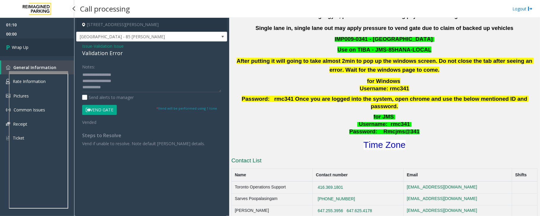
click at [40, 46] on link "Wrap Up" at bounding box center [37, 47] width 74 height 17
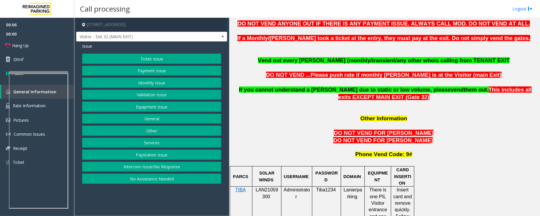
scroll to position [435, 0]
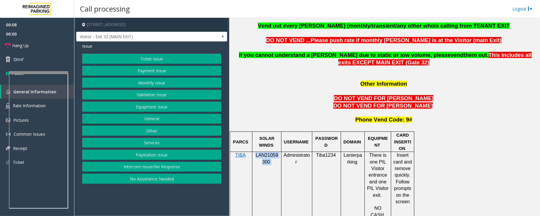
drag, startPoint x: 262, startPoint y: 123, endPoint x: 269, endPoint y: 129, distance: 8.9
click at [269, 152] on p "LAN21059300" at bounding box center [266, 158] width 25 height 13
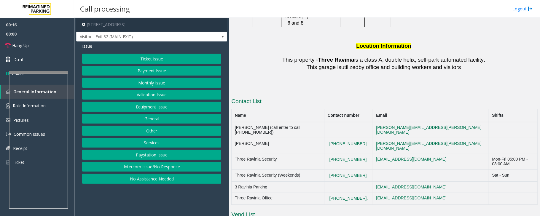
scroll to position [999, 0]
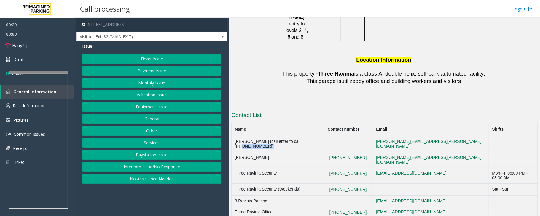
drag, startPoint x: 328, startPoint y: 49, endPoint x: 303, endPoint y: 47, distance: 25.9
click at [303, 136] on td "[PERSON_NAME] (call enter to call [PHONE_NUMBER])" at bounding box center [277, 144] width 93 height 16
copy td "[PHONE_NUMBER]"
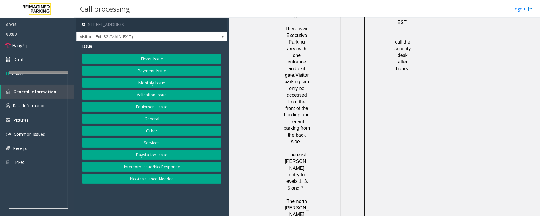
scroll to position [959, 0]
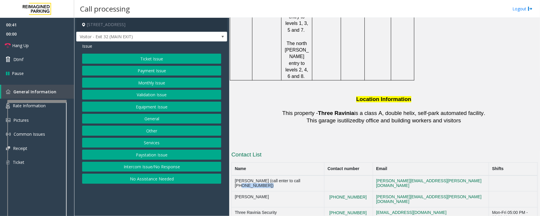
click at [43, 100] on div at bounding box center [36, 101] width 59 height 2
click at [184, 112] on button "Equipment Issue" at bounding box center [151, 107] width 139 height 10
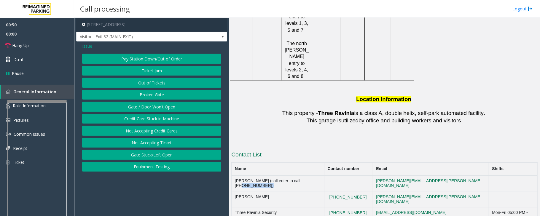
click at [148, 107] on button "Gate / Door Won't Open" at bounding box center [151, 107] width 139 height 10
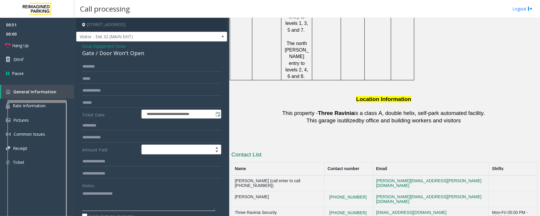
click at [97, 199] on textarea at bounding box center [148, 200] width 133 height 22
click at [111, 55] on div "Gate / Door Won't Open" at bounding box center [151, 53] width 139 height 8
click at [111, 54] on div "Gate / Door Won't Open" at bounding box center [151, 53] width 139 height 8
click at [137, 211] on textarea at bounding box center [148, 200] width 133 height 22
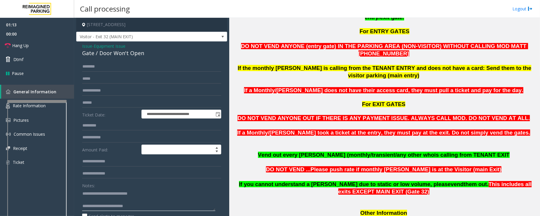
scroll to position [287, 0]
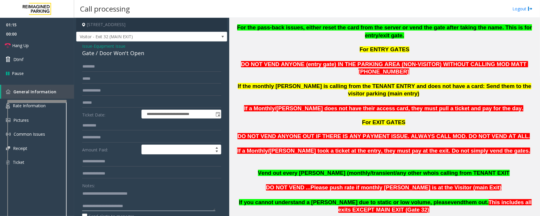
click at [115, 199] on textarea at bounding box center [148, 200] width 133 height 22
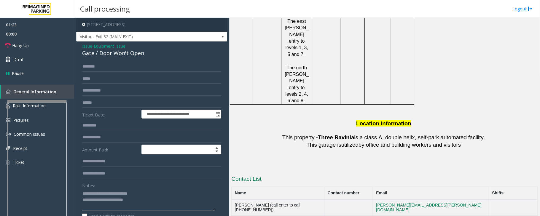
scroll to position [999, 0]
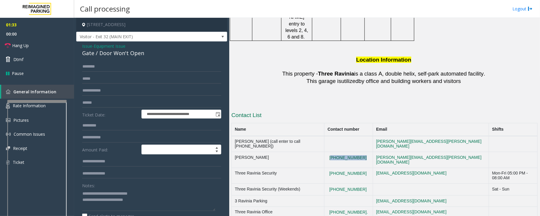
drag, startPoint x: 373, startPoint y: 62, endPoint x: 341, endPoint y: 61, distance: 32.6
click at [341, 152] on td "[PHONE_NUMBER]" at bounding box center [348, 160] width 49 height 16
copy button "[PHONE_NUMBER]"
click at [143, 199] on textarea at bounding box center [148, 200] width 133 height 22
drag, startPoint x: 332, startPoint y: 52, endPoint x: 234, endPoint y: 54, distance: 98.1
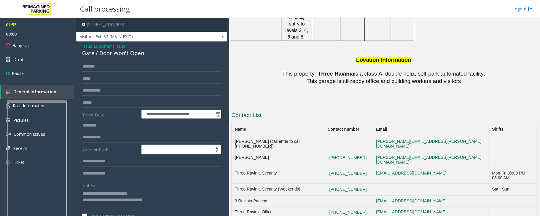
click at [234, 136] on td "[PERSON_NAME] (call enter to call [PHONE_NUMBER])" at bounding box center [277, 144] width 93 height 16
copy td "[PERSON_NAME] (call enter to call [PHONE_NUMBER])"
click at [170, 203] on textarea at bounding box center [148, 200] width 133 height 22
paste textarea "**********"
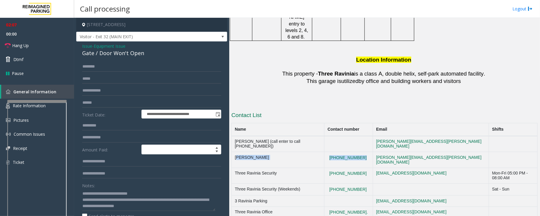
drag, startPoint x: 371, startPoint y: 61, endPoint x: 232, endPoint y: 62, distance: 139.0
click at [232, 152] on tr "[PERSON_NAME] [PHONE_NUMBER] [EMAIL_ADDRESS][PERSON_NAME][DOMAIN_NAME]" at bounding box center [384, 160] width 306 height 16
click at [175, 207] on textarea at bounding box center [148, 200] width 133 height 22
paste textarea "**********"
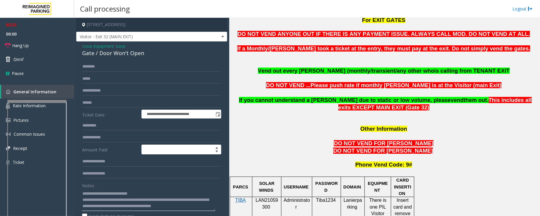
scroll to position [406, 0]
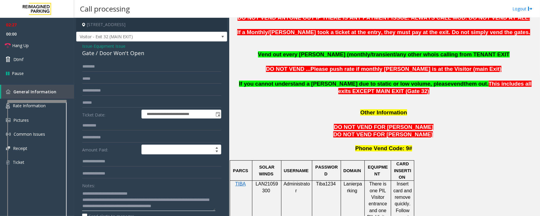
click at [106, 207] on textarea at bounding box center [148, 200] width 133 height 22
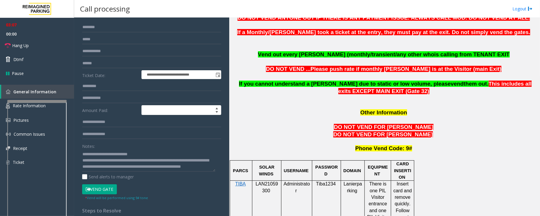
click at [100, 190] on button "Vend Gate" at bounding box center [99, 189] width 35 height 10
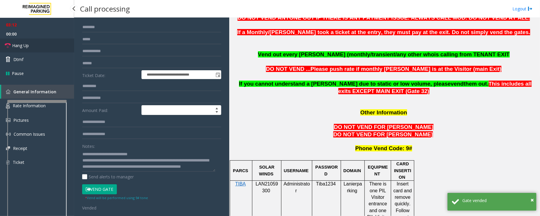
click at [41, 44] on link "Hang Up" at bounding box center [37, 46] width 74 height 14
click at [139, 168] on textarea at bounding box center [148, 160] width 133 height 22
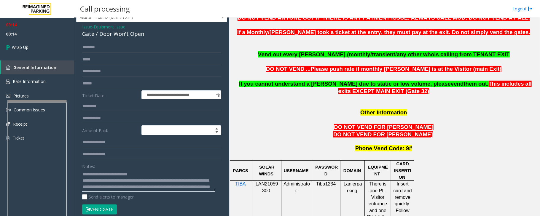
scroll to position [0, 0]
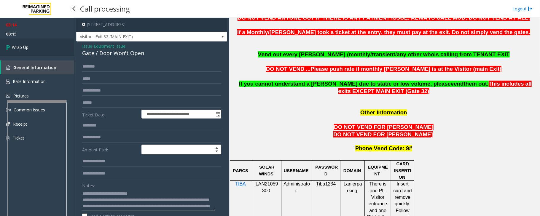
type textarea "**********"
click at [41, 50] on link "Wrap Up" at bounding box center [37, 47] width 74 height 17
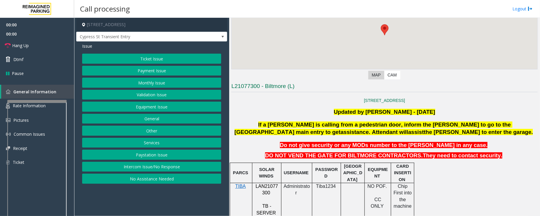
scroll to position [119, 0]
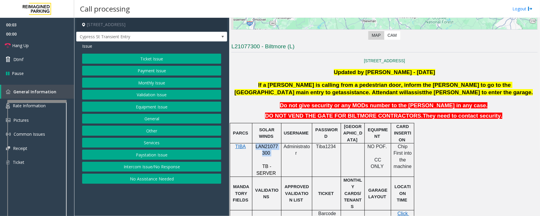
drag, startPoint x: 255, startPoint y: 146, endPoint x: 271, endPoint y: 152, distance: 16.4
click at [271, 152] on p "LAN21077300" at bounding box center [266, 149] width 25 height 13
click at [148, 108] on button "Equipment Issue" at bounding box center [151, 107] width 139 height 10
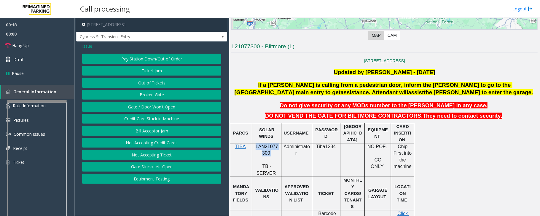
click at [148, 107] on button "Gate / Door Won't Open" at bounding box center [151, 107] width 139 height 10
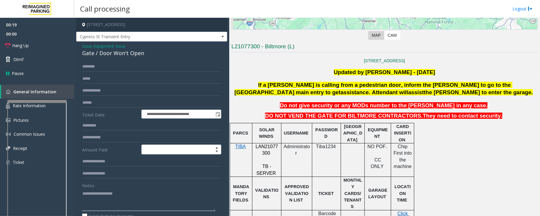
click at [111, 191] on textarea at bounding box center [148, 200] width 133 height 22
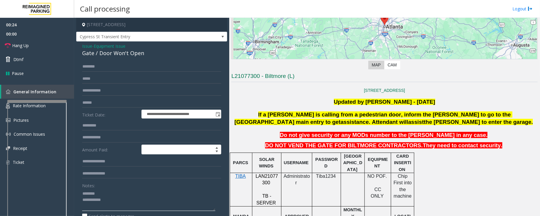
scroll to position [87, 0]
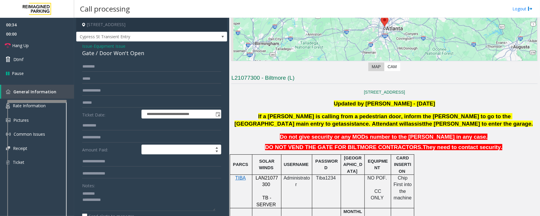
click at [106, 53] on div "Gate / Door Won't Open" at bounding box center [151, 53] width 139 height 8
click at [96, 201] on textarea at bounding box center [148, 200] width 133 height 22
click at [110, 200] on textarea at bounding box center [148, 200] width 133 height 22
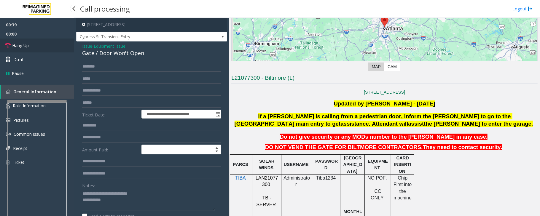
click at [22, 46] on span "Hang Up" at bounding box center [20, 45] width 17 height 6
click at [130, 203] on textarea at bounding box center [148, 200] width 133 height 22
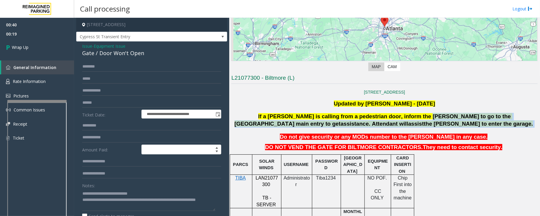
drag, startPoint x: 377, startPoint y: 116, endPoint x: 495, endPoint y: 126, distance: 118.1
click at [495, 126] on p "If a [PERSON_NAME] is calling from a pedestrian door, inform the [PERSON_NAME] …" at bounding box center [384, 120] width 307 height 15
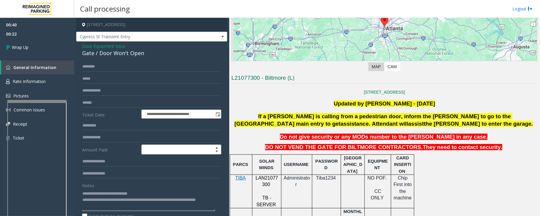
click at [123, 208] on textarea at bounding box center [148, 200] width 133 height 22
paste textarea "**********"
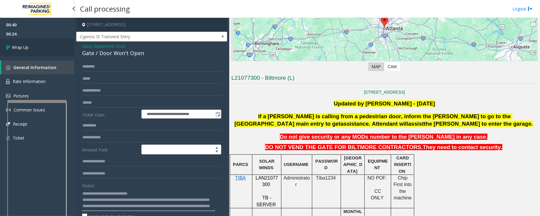
type textarea "**********"
click at [28, 50] on span "Wrap Up" at bounding box center [20, 47] width 17 height 6
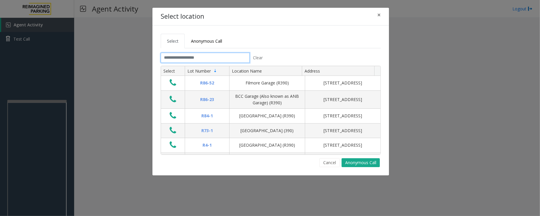
click at [203, 58] on input "text" at bounding box center [205, 58] width 89 height 10
click at [216, 60] on input "text" at bounding box center [205, 58] width 89 height 10
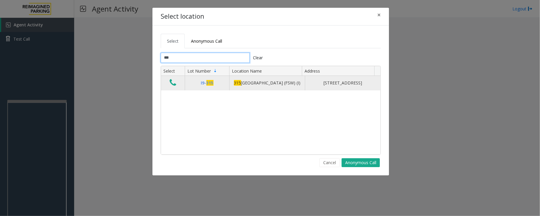
type input "***"
click at [174, 87] on icon "Data table" at bounding box center [173, 83] width 7 height 8
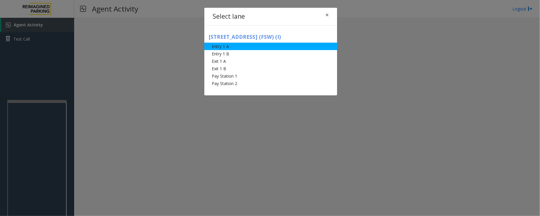
click at [224, 46] on li "Entry 1 A" at bounding box center [270, 46] width 133 height 7
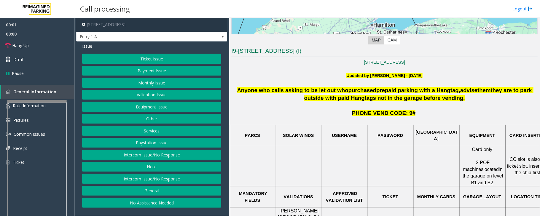
scroll to position [119, 0]
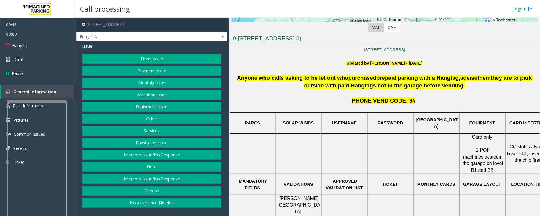
click at [167, 59] on button "Ticket Issue" at bounding box center [151, 59] width 139 height 10
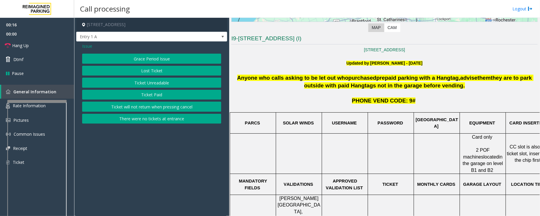
click at [88, 45] on span "Issue" at bounding box center [87, 46] width 10 height 6
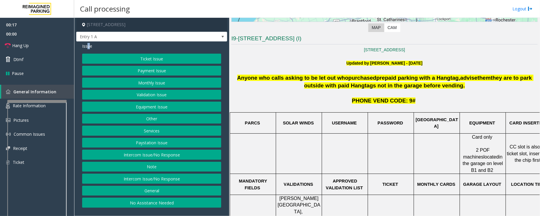
click at [151, 110] on button "Equipment Issue" at bounding box center [151, 107] width 139 height 10
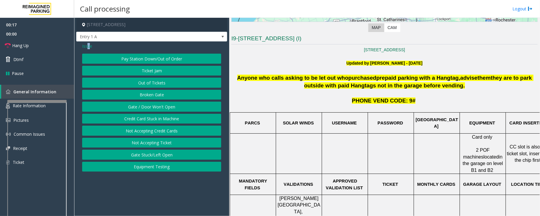
click at [151, 110] on button "Gate / Door Won't Open" at bounding box center [151, 107] width 139 height 10
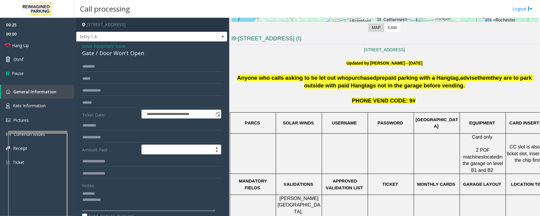
click at [36, 132] on div at bounding box center [37, 132] width 59 height 2
type textarea "**********"
click at [41, 106] on span "Rate Information" at bounding box center [29, 106] width 33 height 6
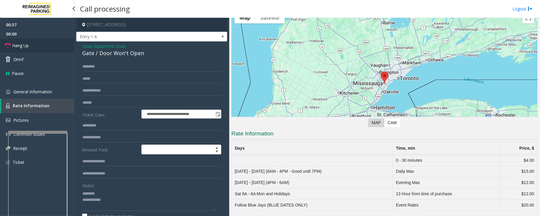
click at [22, 44] on span "Hang Up" at bounding box center [20, 45] width 17 height 6
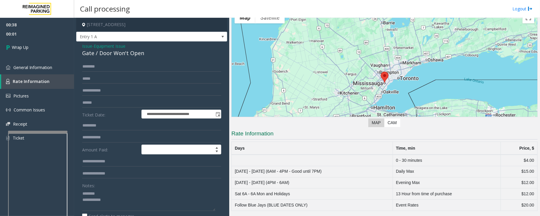
click at [109, 48] on span "Equipment Issue" at bounding box center [110, 46] width 32 height 6
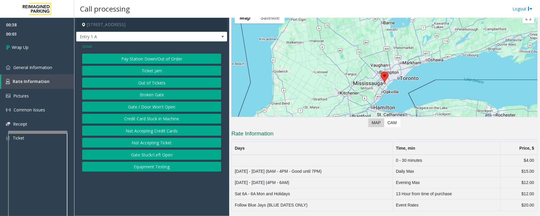
click at [142, 110] on button "Gate / Door Won't Open" at bounding box center [151, 107] width 139 height 10
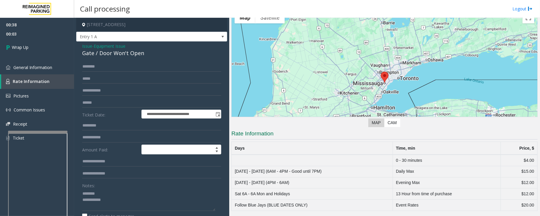
click at [122, 56] on div "Gate / Door Won't Open" at bounding box center [151, 53] width 139 height 8
click at [100, 196] on textarea at bounding box center [148, 200] width 133 height 22
paste textarea "**********"
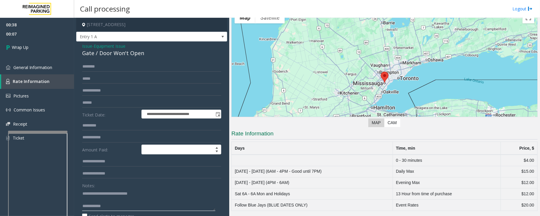
click at [130, 206] on textarea at bounding box center [148, 200] width 133 height 22
type textarea "**********"
click at [19, 49] on span "Wrap Up" at bounding box center [20, 47] width 17 height 6
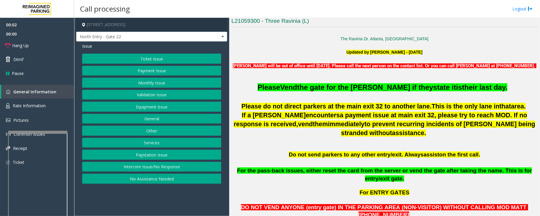
scroll to position [158, 0]
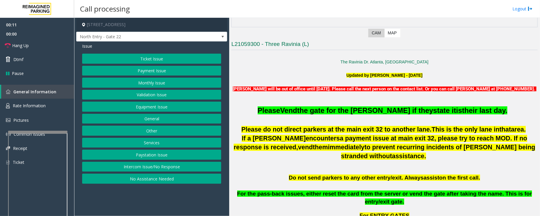
scroll to position [119, 0]
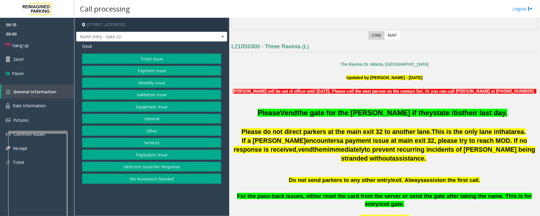
click at [147, 108] on button "Equipment Issue" at bounding box center [151, 107] width 139 height 10
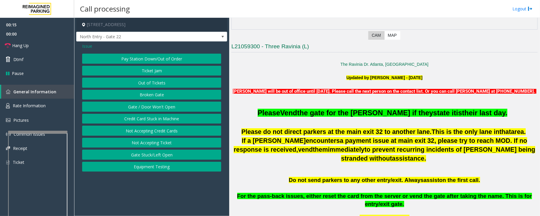
click at [147, 108] on button "Gate / Door Won't Open" at bounding box center [151, 107] width 139 height 10
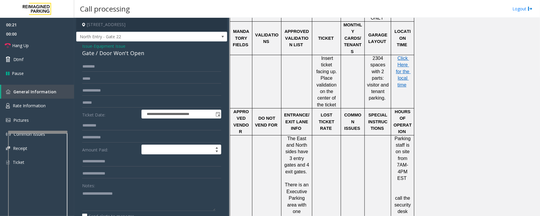
scroll to position [672, 0]
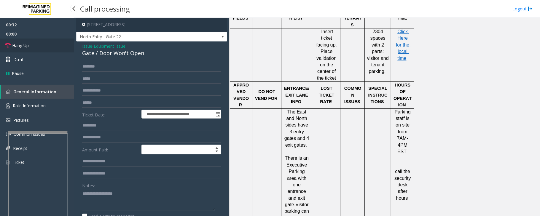
click at [36, 43] on link "Hang Up" at bounding box center [37, 46] width 74 height 14
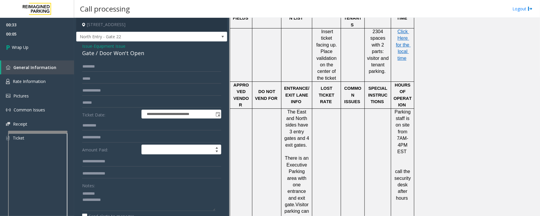
click at [104, 55] on div "Gate / Door Won't Open" at bounding box center [151, 53] width 139 height 8
click at [134, 203] on textarea at bounding box center [148, 200] width 133 height 22
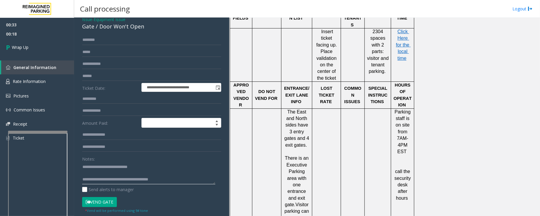
scroll to position [39, 0]
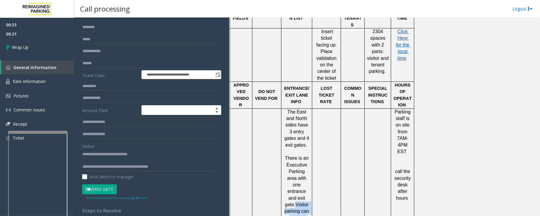
drag, startPoint x: 288, startPoint y: 129, endPoint x: 301, endPoint y: 166, distance: 39.3
click at [301, 166] on p "There is an Executive Parking area with one entrance and exit gate. Visitor par…" at bounding box center [296, 214] width 26 height 119
copy span "Visitor parking can only be accessed from the front of the building"
click at [182, 165] on textarea at bounding box center [148, 160] width 133 height 22
paste textarea "**********"
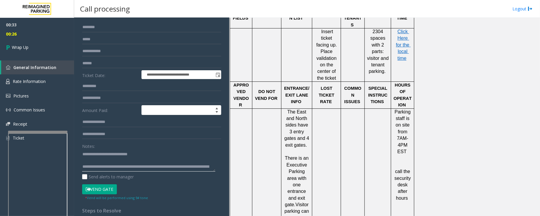
scroll to position [4, 0]
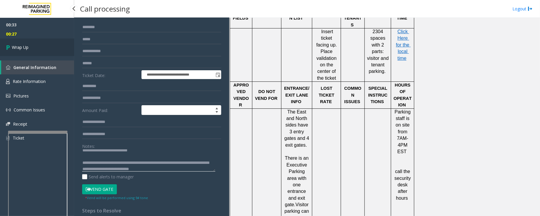
type textarea "**********"
click at [41, 46] on link "Wrap Up" at bounding box center [37, 47] width 74 height 17
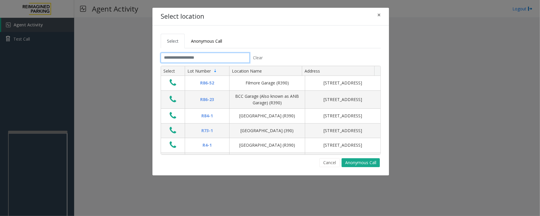
click at [218, 58] on input "text" at bounding box center [205, 58] width 89 height 10
type input "*"
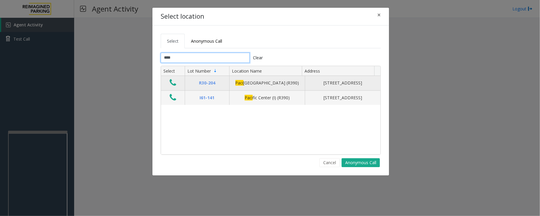
type input "****"
click at [174, 86] on icon "Data table" at bounding box center [173, 83] width 7 height 8
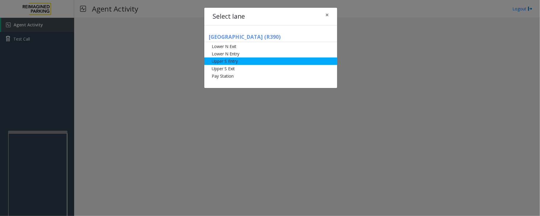
click at [239, 60] on li "Upper S Entry" at bounding box center [270, 61] width 133 height 7
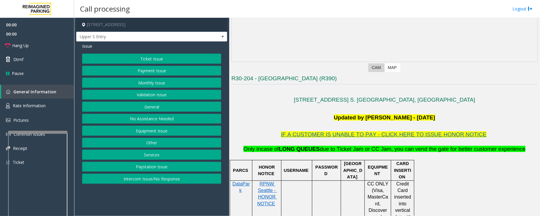
scroll to position [79, 0]
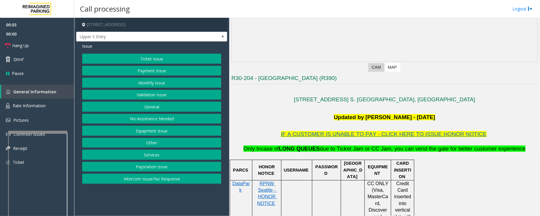
click at [164, 57] on button "Ticket Issue" at bounding box center [151, 59] width 139 height 10
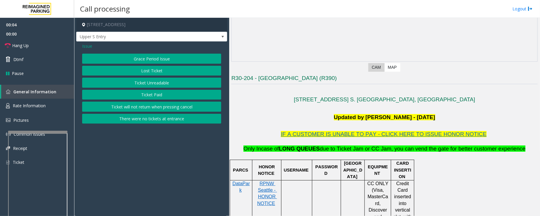
click at [148, 119] on button "There were no tickets at entrance" at bounding box center [151, 119] width 139 height 10
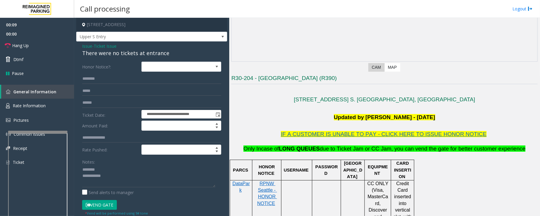
click at [112, 52] on div "There were no tickets at entrance" at bounding box center [151, 53] width 139 height 8
click at [113, 178] on textarea at bounding box center [148, 176] width 133 height 22
click at [24, 46] on span "Hang Up" at bounding box center [20, 45] width 17 height 6
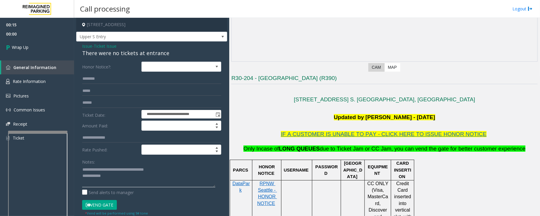
click at [119, 184] on textarea at bounding box center [148, 176] width 133 height 22
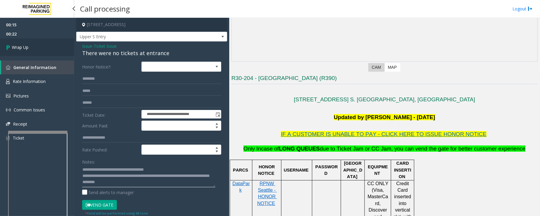
type textarea "**********"
click at [32, 46] on link "Wrap Up" at bounding box center [37, 47] width 74 height 17
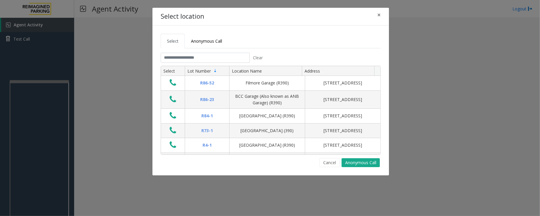
click at [36, 81] on body "Agent Activity Test Call × Close Powered by Umojo © 2025 Agent Activity Logout …" at bounding box center [270, 108] width 540 height 216
click at [188, 57] on input "text" at bounding box center [205, 58] width 89 height 10
click at [379, 13] on span "×" at bounding box center [379, 15] width 4 height 8
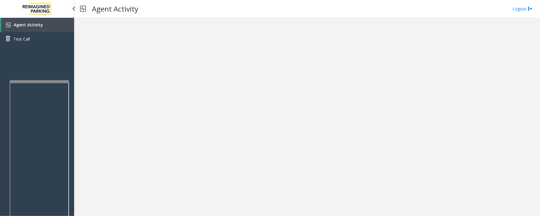
drag, startPoint x: 37, startPoint y: 27, endPoint x: 48, endPoint y: 28, distance: 11.3
click at [37, 27] on span "Agent Activity" at bounding box center [28, 25] width 29 height 6
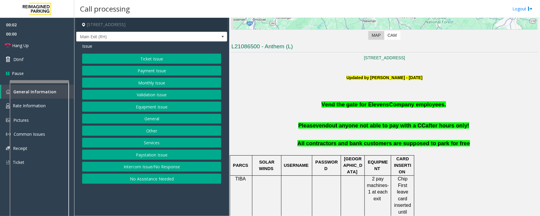
scroll to position [158, 0]
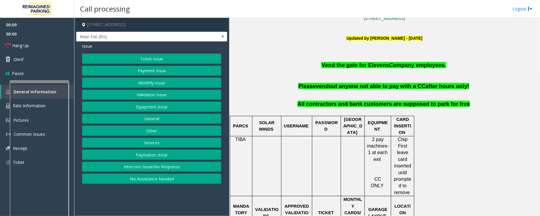
click at [177, 60] on button "Ticket Issue" at bounding box center [151, 59] width 139 height 10
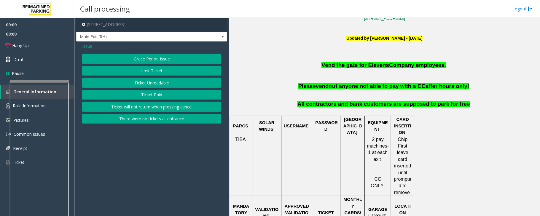
click at [158, 120] on button "There were no tickets at entrance" at bounding box center [151, 119] width 139 height 10
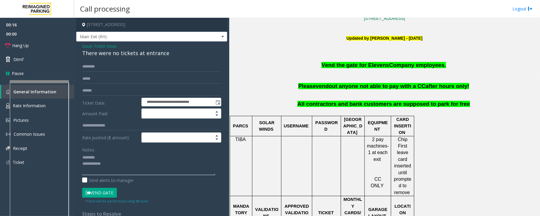
type textarea "**********"
click at [111, 46] on span "Ticket Issue" at bounding box center [105, 46] width 23 height 6
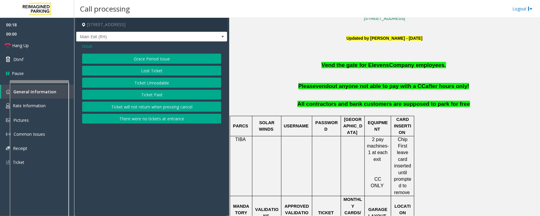
click at [87, 44] on span "Issue" at bounding box center [87, 46] width 10 height 6
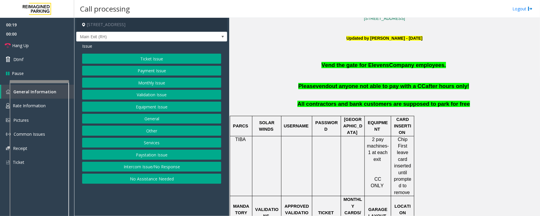
click at [153, 84] on button "Monthly Issue" at bounding box center [151, 83] width 139 height 10
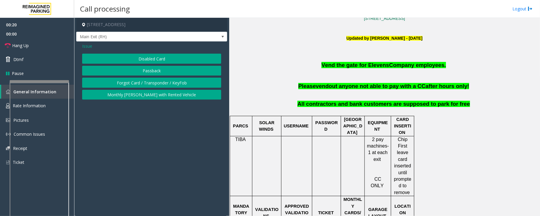
click at [155, 58] on button "Disabled Card" at bounding box center [151, 59] width 139 height 10
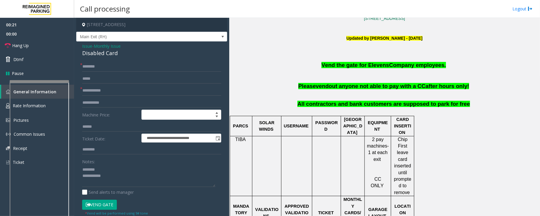
click at [95, 54] on div "Disabled Card" at bounding box center [151, 53] width 139 height 8
click at [114, 181] on textarea at bounding box center [148, 176] width 133 height 22
type textarea "**********"
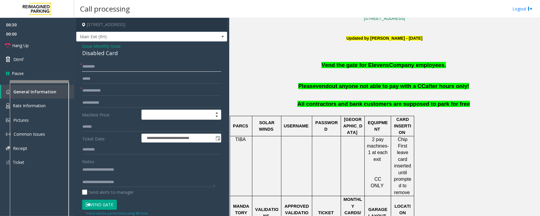
click at [101, 66] on input "text" at bounding box center [151, 67] width 139 height 10
type input "**********"
click at [100, 174] on textarea at bounding box center [148, 176] width 133 height 22
click at [125, 177] on textarea at bounding box center [148, 176] width 133 height 22
click at [105, 87] on input "text" at bounding box center [151, 91] width 139 height 10
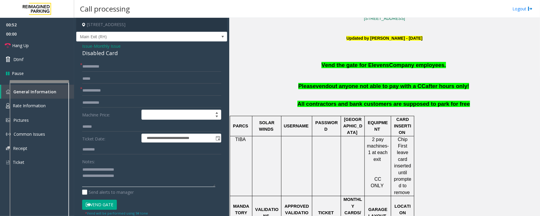
click at [128, 175] on textarea at bounding box center [148, 176] width 133 height 22
type textarea "**********"
click at [106, 87] on input "text" at bounding box center [151, 91] width 139 height 10
type input "**"
click at [107, 205] on button "Vend Gate" at bounding box center [99, 205] width 35 height 10
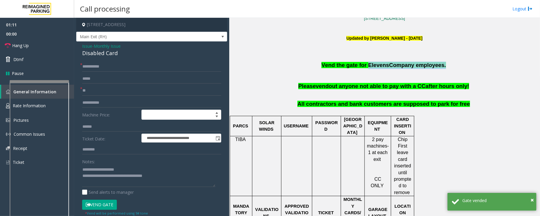
drag, startPoint x: 368, startPoint y: 66, endPoint x: 433, endPoint y: 68, distance: 65.5
click at [433, 68] on span "Vend the gate for Elevens Company employees." at bounding box center [383, 65] width 124 height 6
copy span "Elevens Company employees"
click at [34, 43] on link "Hang Up" at bounding box center [37, 46] width 74 height 14
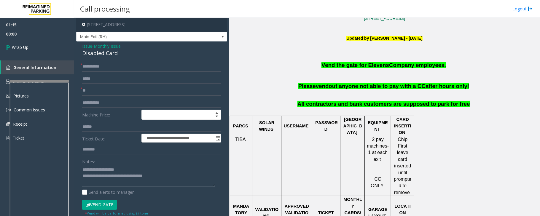
click at [164, 179] on textarea at bounding box center [148, 176] width 133 height 22
paste textarea "**********"
type textarea "**********"
click at [101, 149] on input "text" at bounding box center [151, 150] width 139 height 10
paste input "**********"
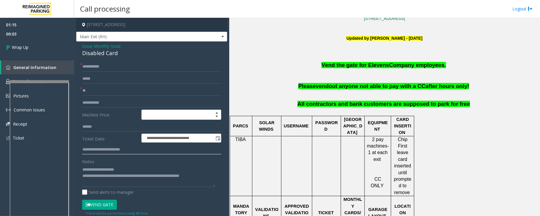
type input "**********"
click at [144, 186] on textarea at bounding box center [148, 176] width 133 height 22
paste textarea "**********"
type textarea "**********"
click at [38, 51] on link "Wrap Up" at bounding box center [37, 47] width 74 height 17
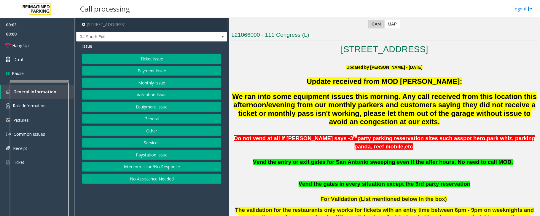
scroll to position [119, 0]
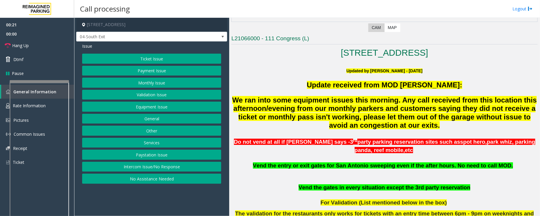
click at [142, 59] on button "Ticket Issue" at bounding box center [151, 59] width 139 height 10
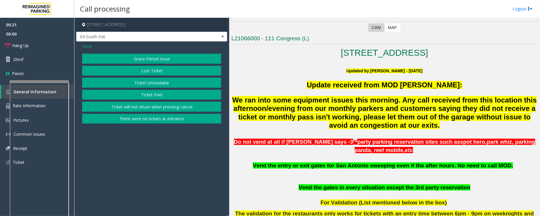
click at [133, 121] on button "There were no tickets at entrance" at bounding box center [151, 119] width 139 height 10
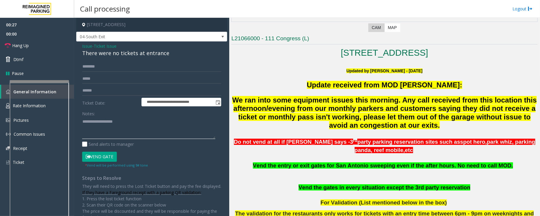
click at [110, 132] on textarea at bounding box center [148, 128] width 133 height 22
click at [98, 55] on div "There were no tickets at entrance" at bounding box center [151, 53] width 139 height 8
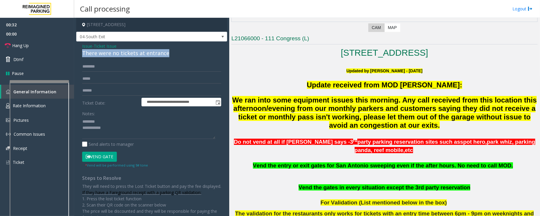
click at [98, 55] on div "There were no tickets at entrance" at bounding box center [151, 53] width 139 height 8
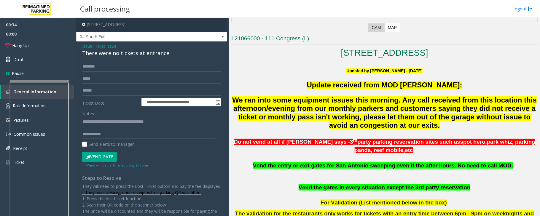
click at [105, 127] on textarea at bounding box center [148, 128] width 133 height 22
click at [113, 129] on textarea at bounding box center [148, 128] width 133 height 22
type textarea "**********"
click at [100, 68] on input "text" at bounding box center [151, 67] width 139 height 10
click at [86, 66] on input "*****" at bounding box center [151, 67] width 139 height 10
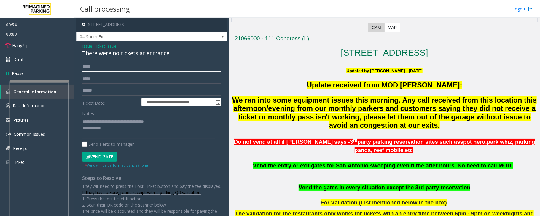
type input "*****"
click at [102, 157] on button "Vend Gate" at bounding box center [99, 157] width 35 height 10
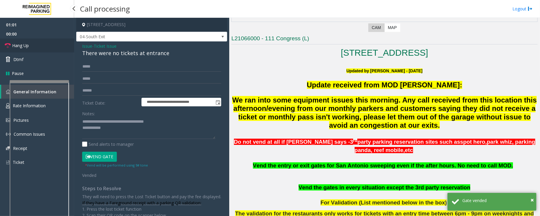
click at [37, 44] on link "Hang Up" at bounding box center [37, 46] width 74 height 14
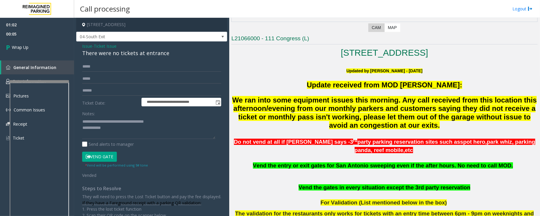
drag, startPoint x: 120, startPoint y: 143, endPoint x: 123, endPoint y: 133, distance: 11.1
click at [120, 143] on label "Send alerts to manager" at bounding box center [108, 144] width 52 height 6
click at [124, 130] on textarea at bounding box center [148, 128] width 133 height 22
paste textarea "**********"
type textarea "**********"
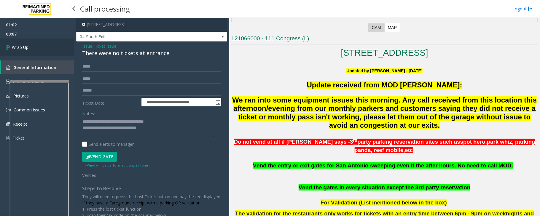
click at [29, 42] on link "Wrap Up" at bounding box center [37, 47] width 74 height 17
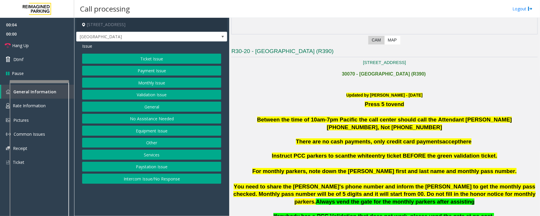
scroll to position [197, 0]
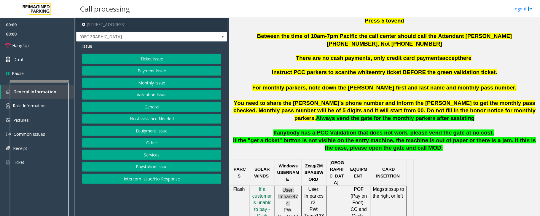
click at [154, 120] on button "No Assistance Needed" at bounding box center [151, 119] width 139 height 10
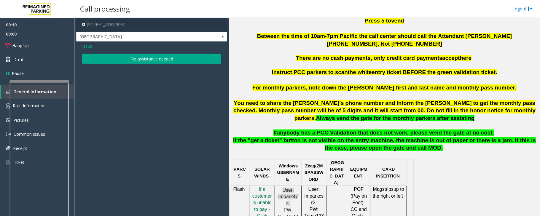
click at [152, 57] on button "No assistance needed" at bounding box center [151, 59] width 139 height 10
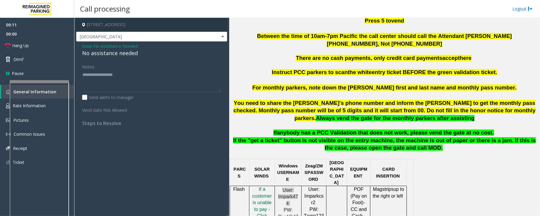
click at [124, 53] on div "No assistance needed" at bounding box center [151, 53] width 139 height 8
type textarea "**********"
click at [33, 44] on link "Hang Up" at bounding box center [37, 46] width 74 height 14
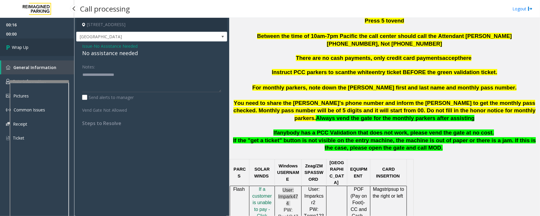
click at [33, 44] on link "Wrap Up" at bounding box center [37, 47] width 74 height 17
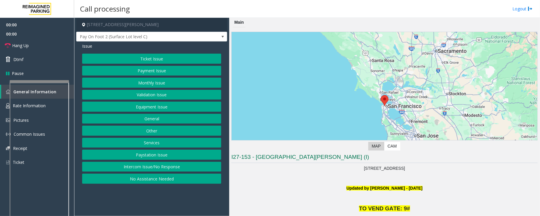
scroll to position [119, 0]
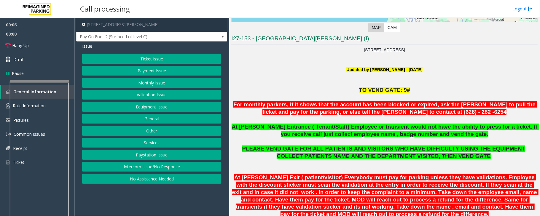
click at [159, 166] on button "Intercom Issue/No Response" at bounding box center [151, 167] width 139 height 10
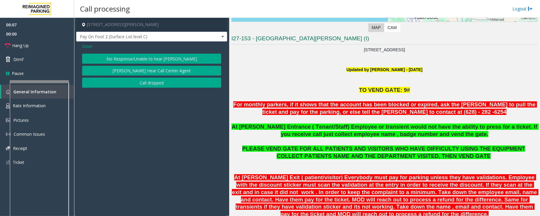
click at [153, 60] on button "No Response/Unable to hear [PERSON_NAME]" at bounding box center [151, 59] width 139 height 10
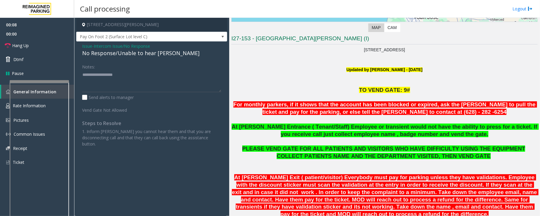
click at [139, 56] on div "No Response/Unable to hear [PERSON_NAME]" at bounding box center [151, 53] width 139 height 8
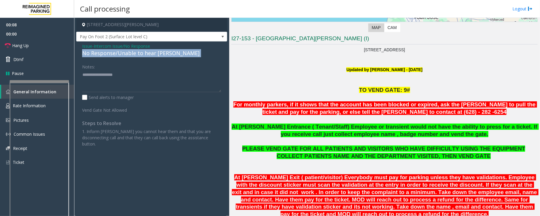
click at [139, 56] on div "No Response/Unable to hear [PERSON_NAME]" at bounding box center [151, 53] width 139 height 8
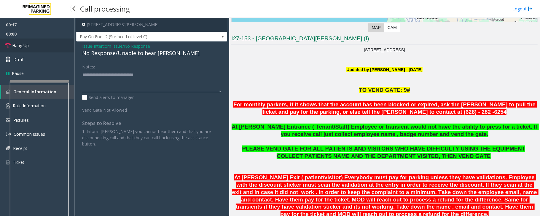
type textarea "**********"
click at [52, 44] on link "Hang Up" at bounding box center [37, 46] width 74 height 14
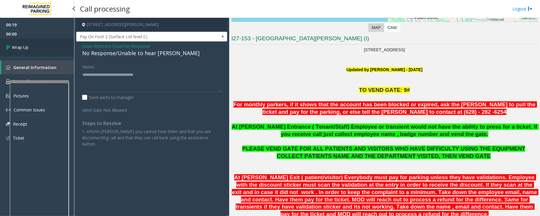
click at [52, 44] on link "Wrap Up" at bounding box center [37, 47] width 74 height 17
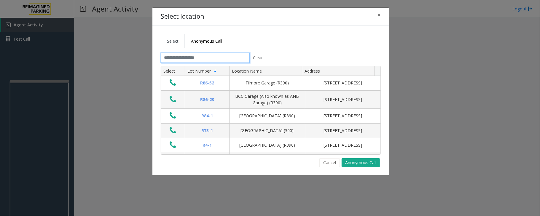
click at [223, 56] on input "text" at bounding box center [205, 58] width 89 height 10
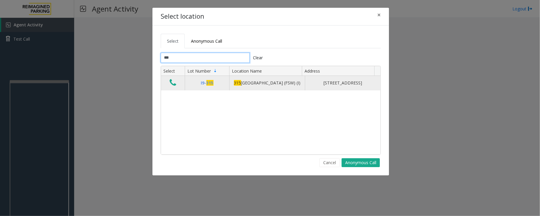
type input "***"
click at [175, 86] on icon "Data table" at bounding box center [173, 83] width 7 height 8
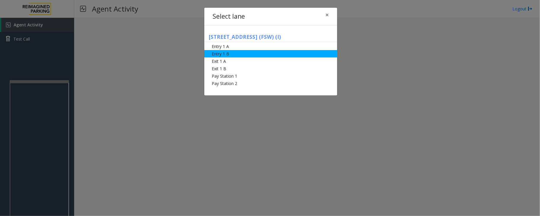
click at [226, 53] on li "Entry 1 B" at bounding box center [270, 53] width 133 height 7
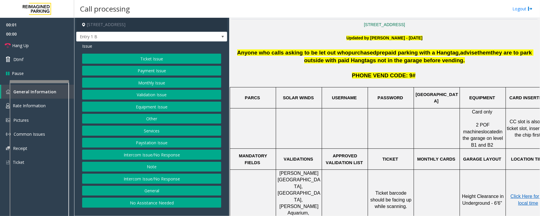
scroll to position [158, 0]
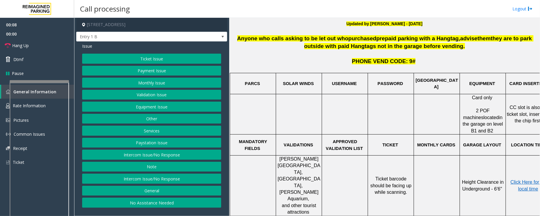
click at [152, 108] on button "Equipment Issue" at bounding box center [151, 107] width 139 height 10
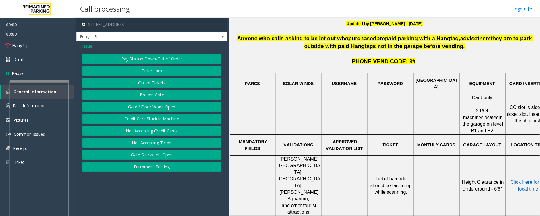
click at [152, 108] on button "Gate / Door Won't Open" at bounding box center [151, 107] width 139 height 10
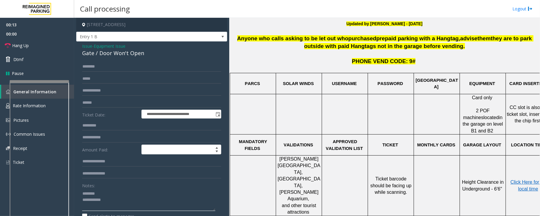
type textarea "**********"
click at [106, 48] on span "Equipment Issue" at bounding box center [110, 46] width 32 height 6
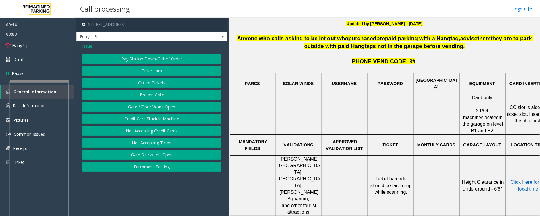
click at [87, 47] on span "Issue" at bounding box center [87, 46] width 10 height 6
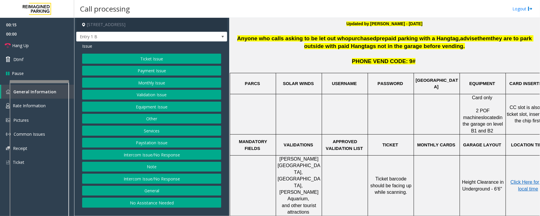
click at [152, 132] on button "Services" at bounding box center [151, 131] width 139 height 10
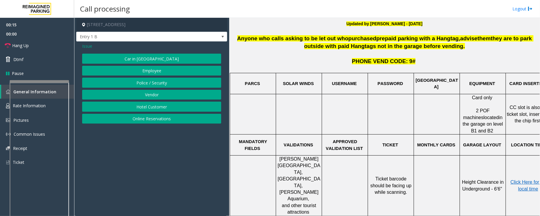
click at [151, 115] on button "Online Reservations" at bounding box center [151, 119] width 139 height 10
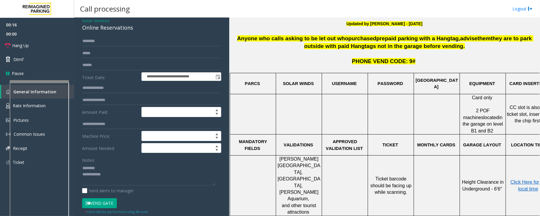
scroll to position [39, 0]
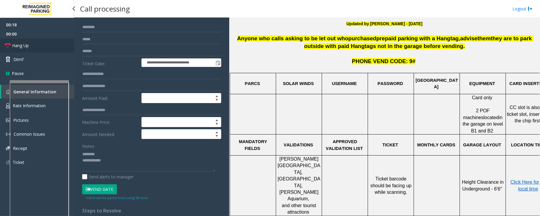
drag, startPoint x: 22, startPoint y: 43, endPoint x: 112, endPoint y: 66, distance: 93.3
click at [22, 43] on span "Hang Up" at bounding box center [20, 45] width 17 height 6
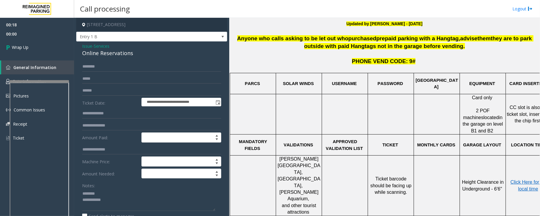
click at [94, 51] on div "Online Reservations" at bounding box center [151, 53] width 139 height 8
copy div "Online Reservations"
click at [104, 191] on textarea at bounding box center [148, 200] width 133 height 22
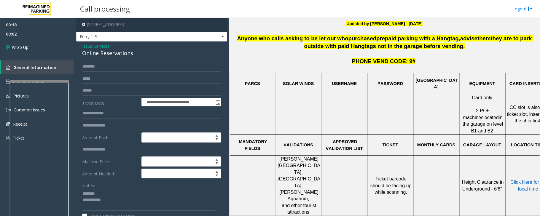
paste textarea "**********"
click at [126, 209] on textarea at bounding box center [148, 200] width 133 height 22
paste textarea "**********"
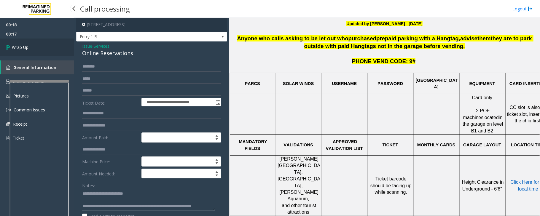
type textarea "**********"
click at [42, 49] on link "Wrap Up" at bounding box center [37, 47] width 74 height 17
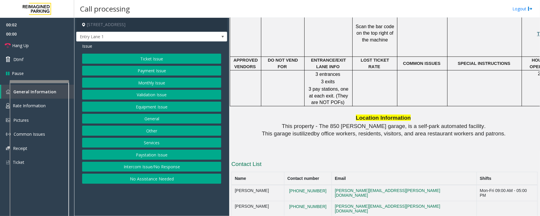
scroll to position [474, 0]
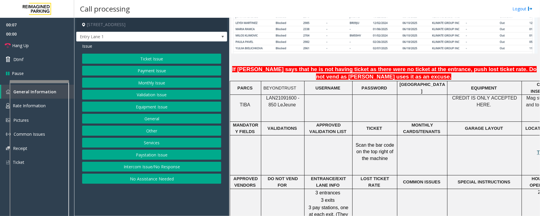
click at [151, 168] on button "Intercom Issue/No Response" at bounding box center [151, 167] width 139 height 10
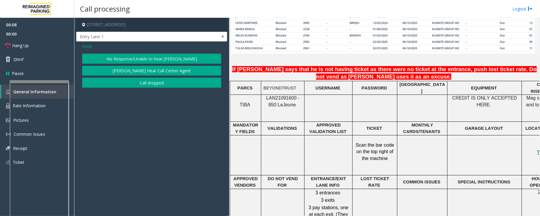
click at [126, 59] on button "No Response/Unable to hear [PERSON_NAME]" at bounding box center [151, 59] width 139 height 10
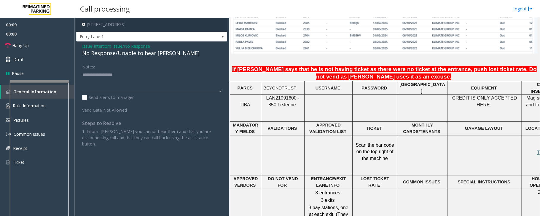
click at [138, 55] on div "No Response/Unable to hear [PERSON_NAME]" at bounding box center [151, 53] width 139 height 8
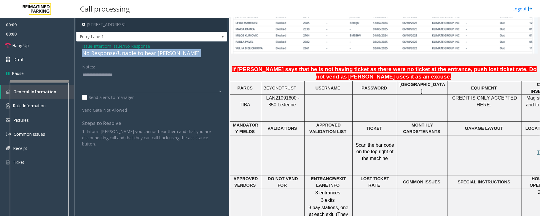
click at [138, 55] on div "No Response/Unable to hear [PERSON_NAME]" at bounding box center [151, 53] width 139 height 8
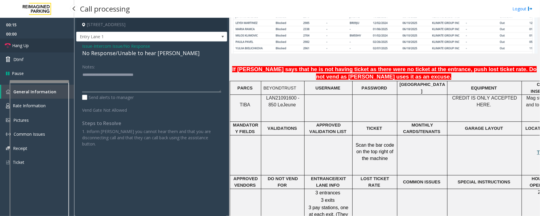
type textarea "**********"
click at [37, 43] on link "Hang Up" at bounding box center [37, 46] width 74 height 14
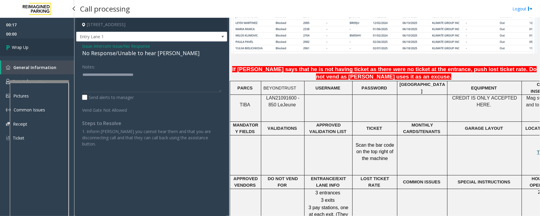
click at [37, 43] on link "Wrap Up" at bounding box center [37, 47] width 74 height 17
